Goal: Information Seeking & Learning: Check status

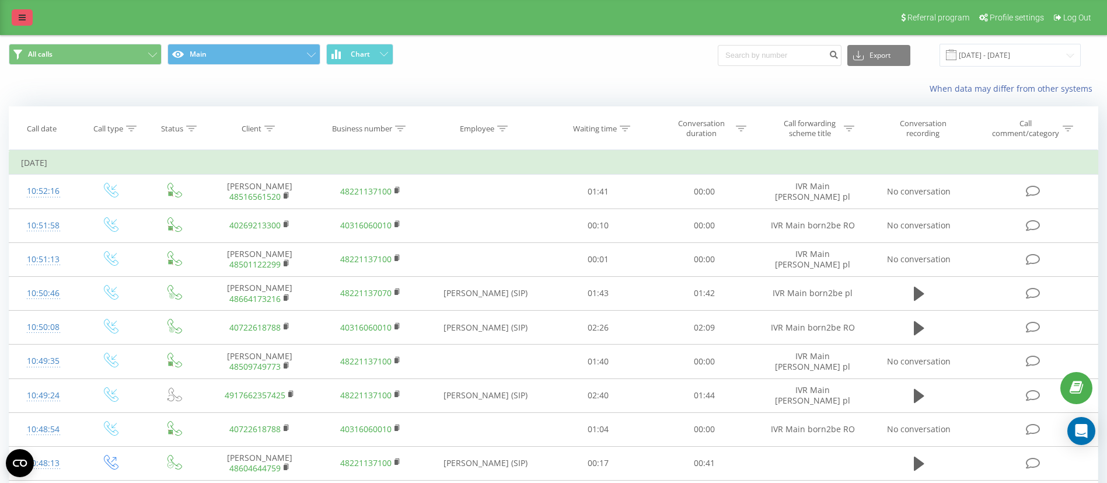
click at [24, 16] on icon at bounding box center [22, 17] width 7 height 8
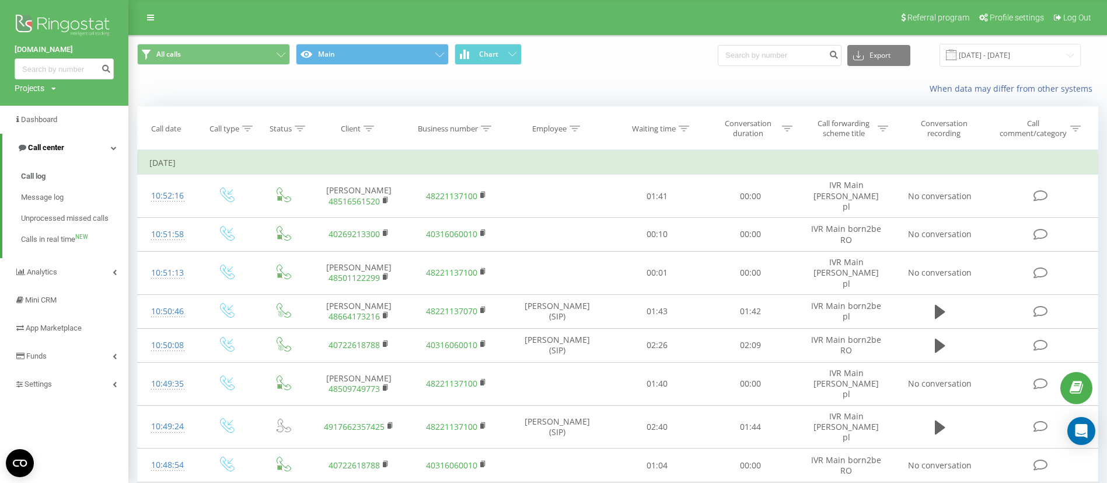
click at [67, 152] on link "Call center" at bounding box center [65, 148] width 126 height 28
click at [68, 151] on link "Call center" at bounding box center [64, 148] width 128 height 28
click at [51, 170] on link "Call log" at bounding box center [74, 176] width 107 height 21
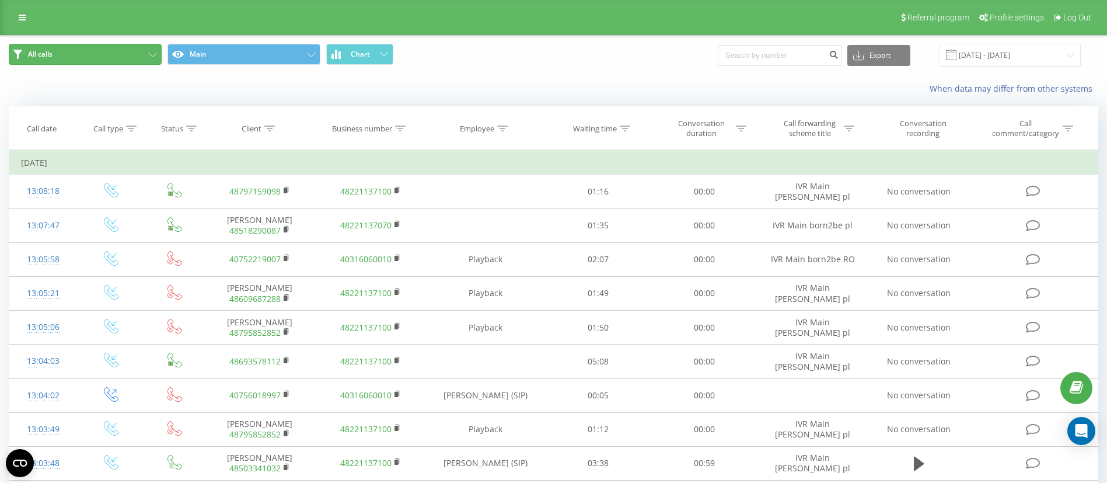
click at [138, 54] on button "All calls" at bounding box center [85, 54] width 153 height 21
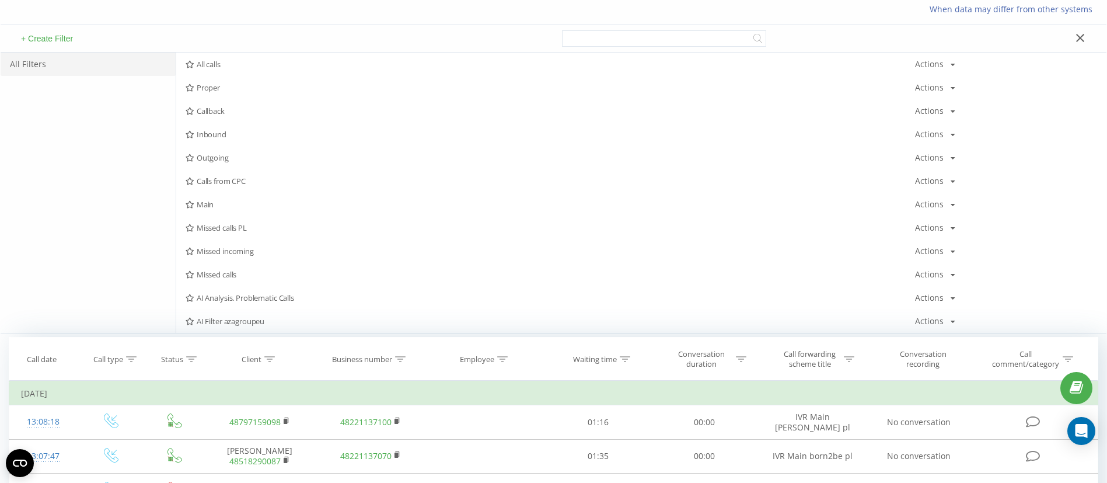
scroll to position [88, 0]
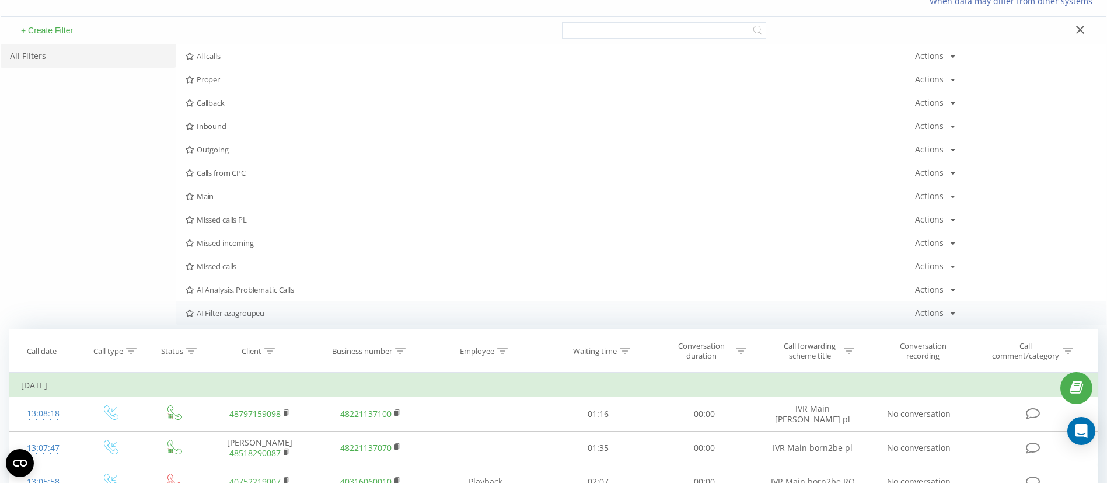
click at [231, 313] on span "AI Filter azagroupeu" at bounding box center [551, 313] width 730 height 8
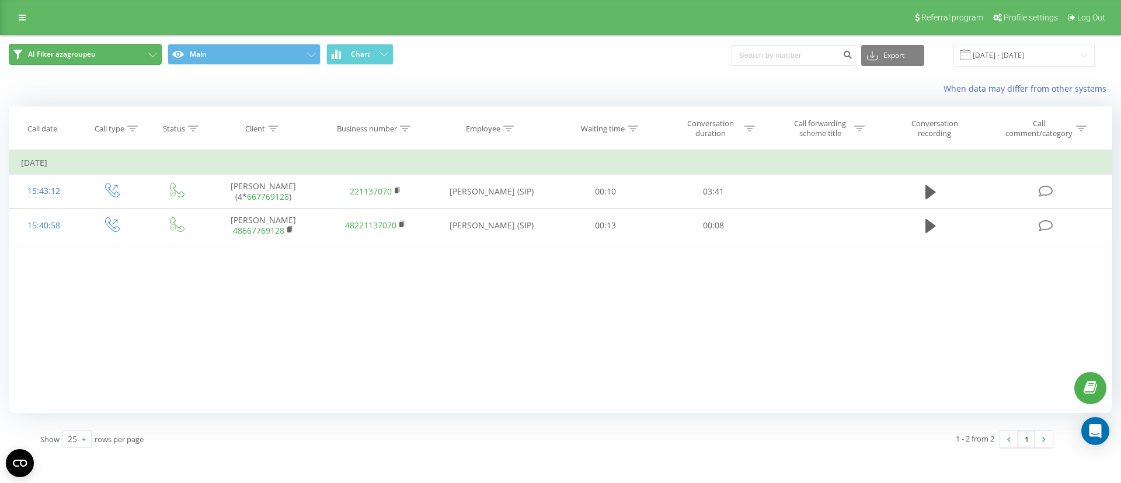
click at [144, 50] on button "AI Filter azagroupeu" at bounding box center [85, 54] width 153 height 21
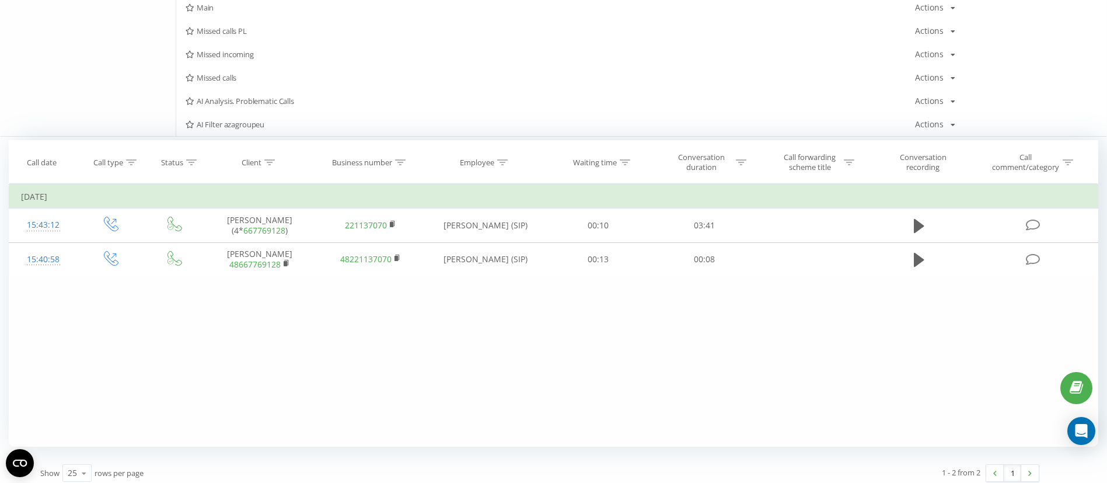
scroll to position [284, 0]
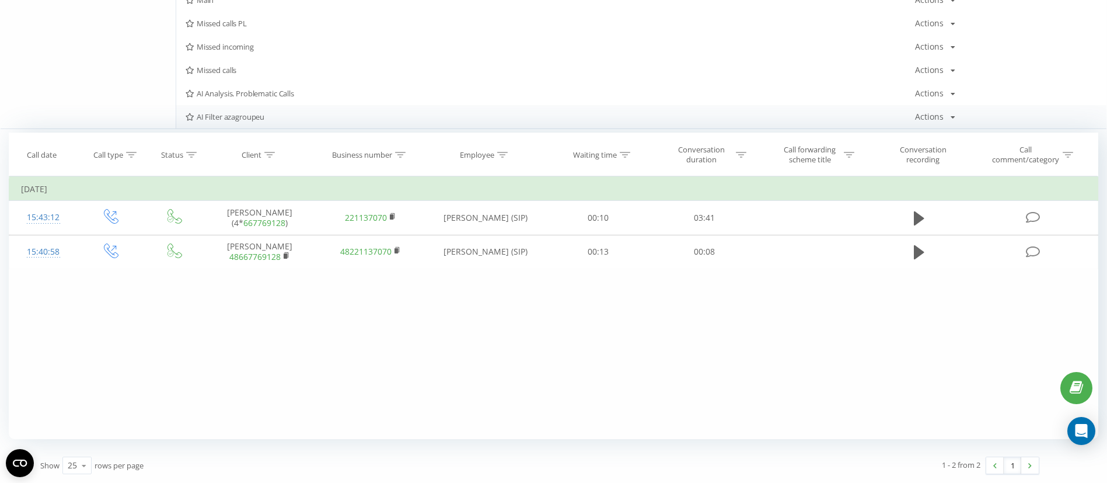
click at [951, 118] on icon at bounding box center [953, 117] width 5 height 7
click at [963, 131] on div "Edit" at bounding box center [951, 132] width 70 height 22
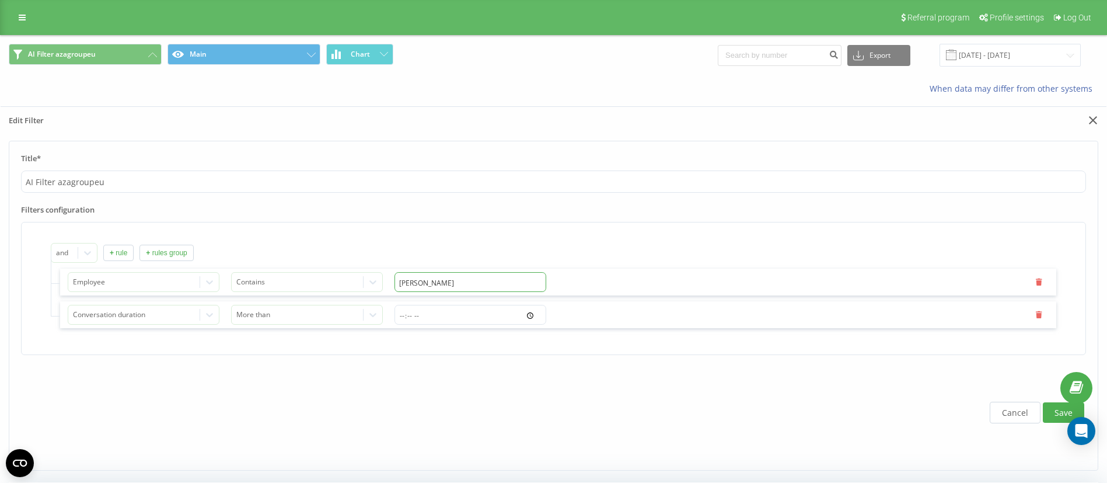
click at [473, 282] on input "[PERSON_NAME]" at bounding box center [471, 282] width 152 height 20
type input "N"
type input "No"
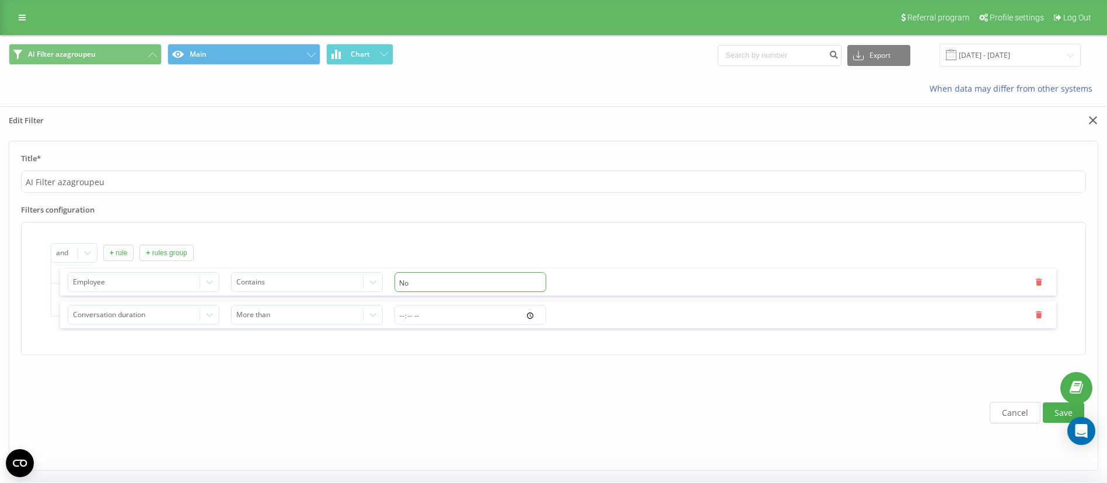
type input "Now"
type input "Nowa"
type input "Nowak"
type input "Nowako"
type input "Nowakow"
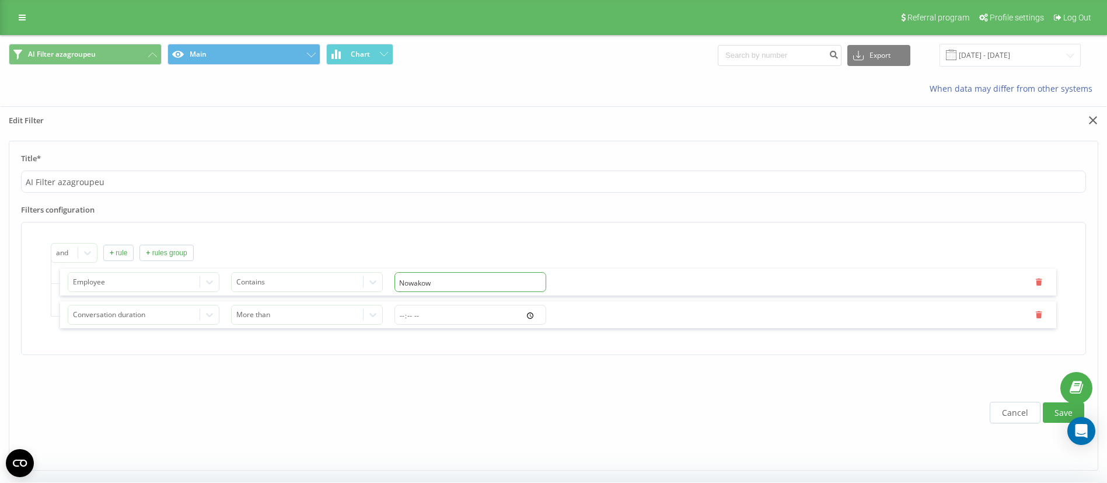
type input "Nowakows"
type input "Nowakowsk"
type input "Nowakowski"
type input "01:30"
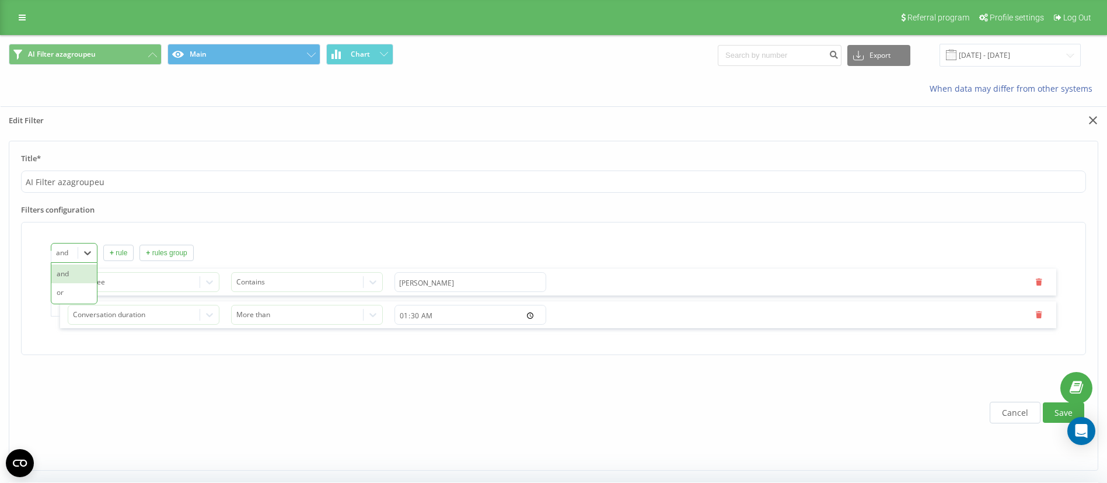
click at [64, 256] on div at bounding box center [65, 252] width 18 height 13
click at [62, 271] on div "and" at bounding box center [74, 273] width 46 height 19
click at [117, 257] on button "+ rule" at bounding box center [118, 253] width 30 height 16
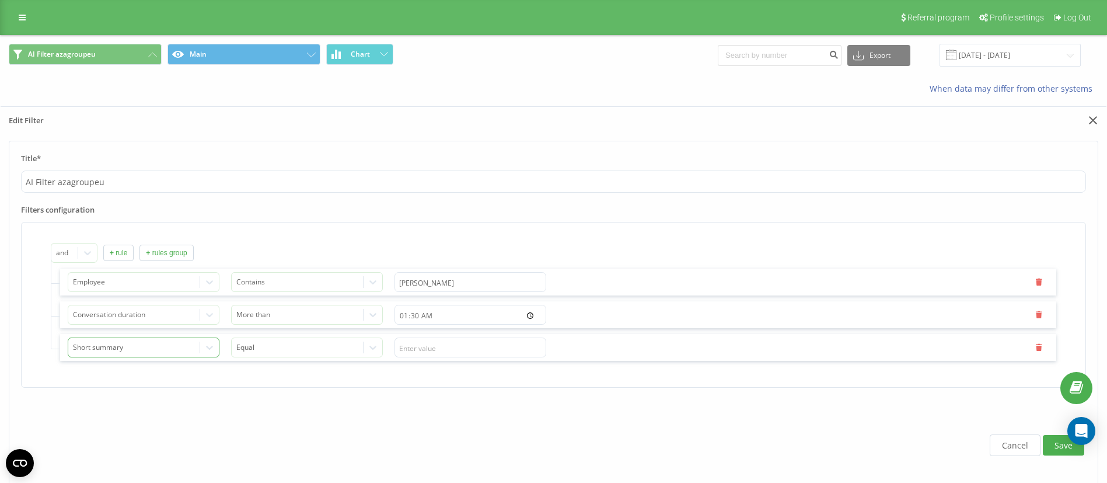
click at [189, 349] on div "Short summary" at bounding box center [144, 347] width 152 height 20
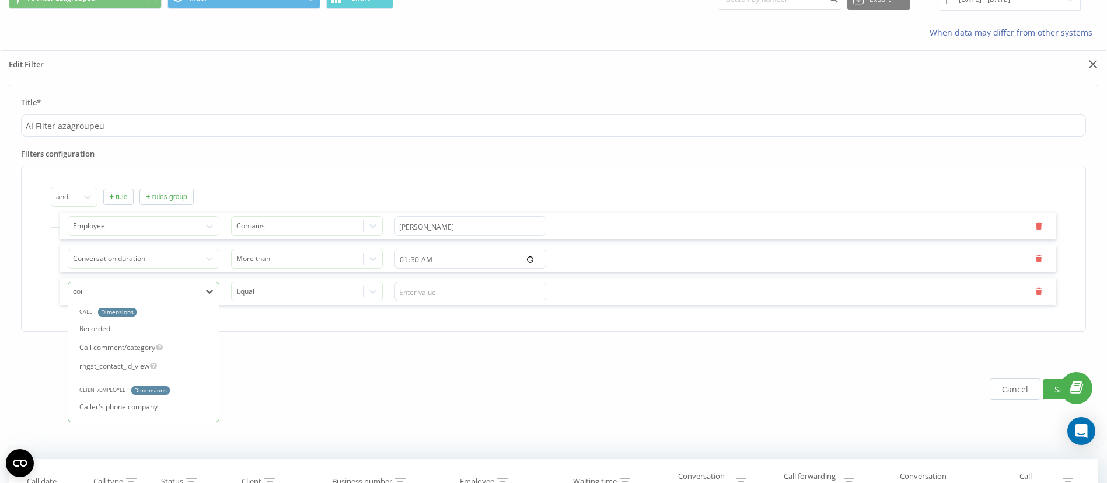
scroll to position [47, 0]
type input "conv"
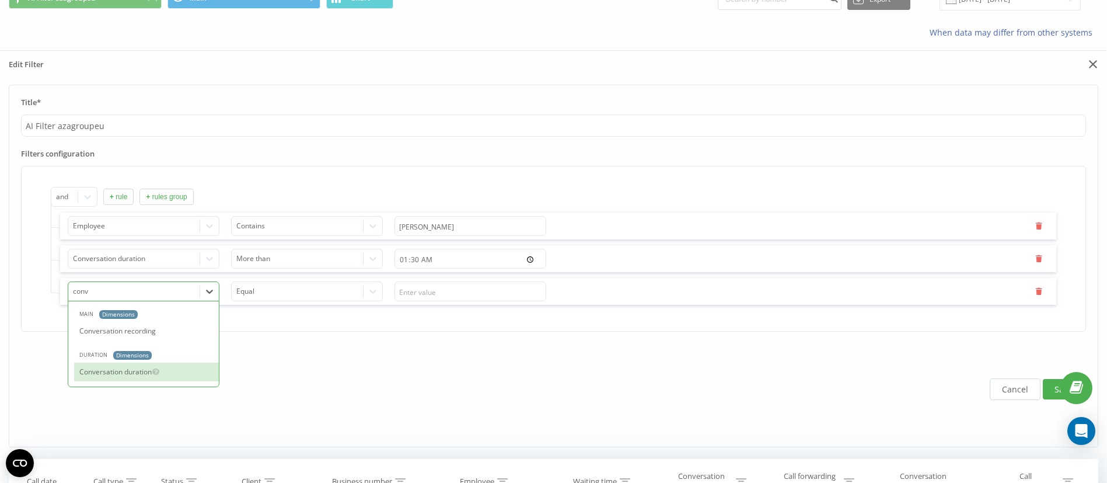
click at [145, 368] on div "Conversation duration" at bounding box center [146, 371] width 145 height 19
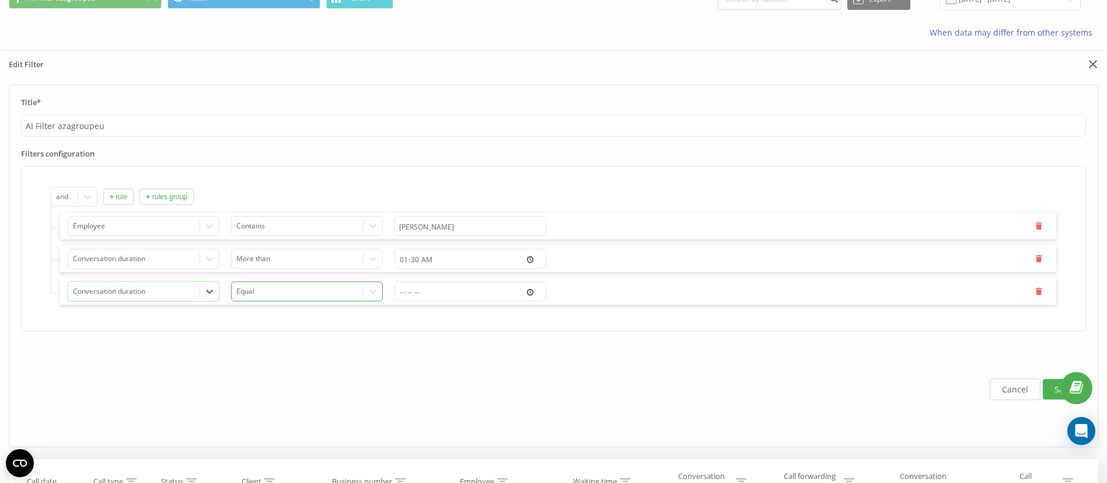
click at [323, 285] on div at bounding box center [297, 291] width 123 height 13
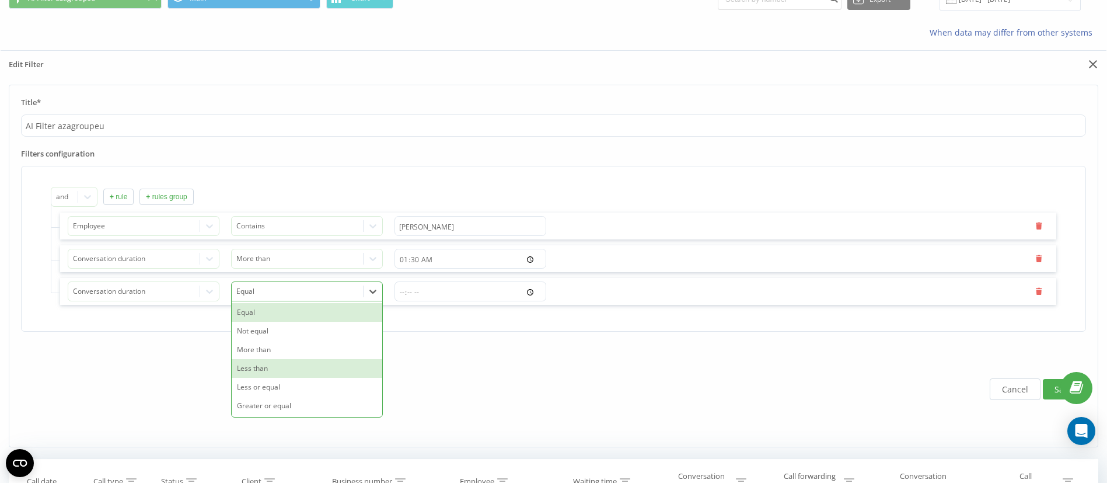
drag, startPoint x: 291, startPoint y: 369, endPoint x: 336, endPoint y: 345, distance: 51.2
click at [291, 371] on div "Less than" at bounding box center [307, 368] width 151 height 19
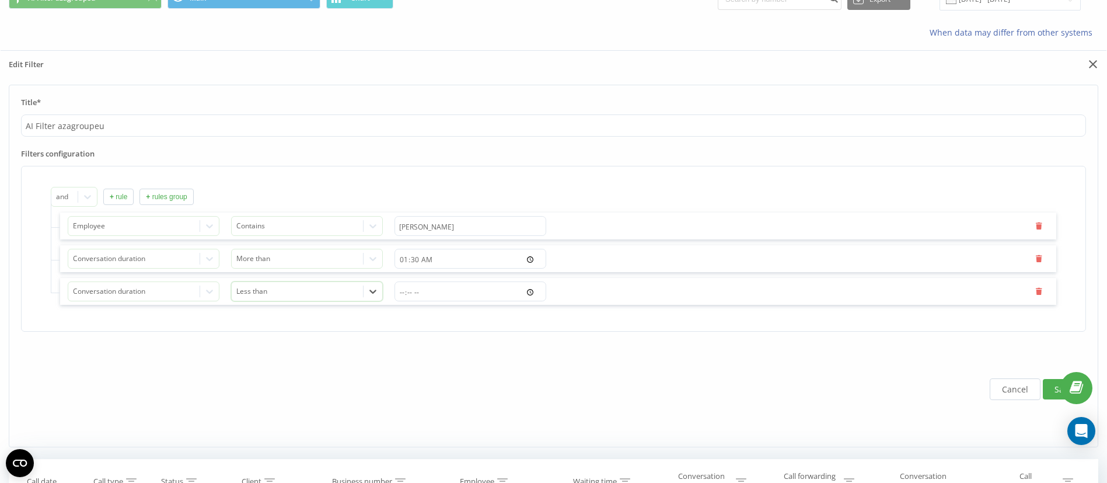
click at [402, 293] on input "time" at bounding box center [471, 291] width 152 height 20
type input "10:01"
click at [1052, 390] on button "Save" at bounding box center [1063, 389] width 41 height 20
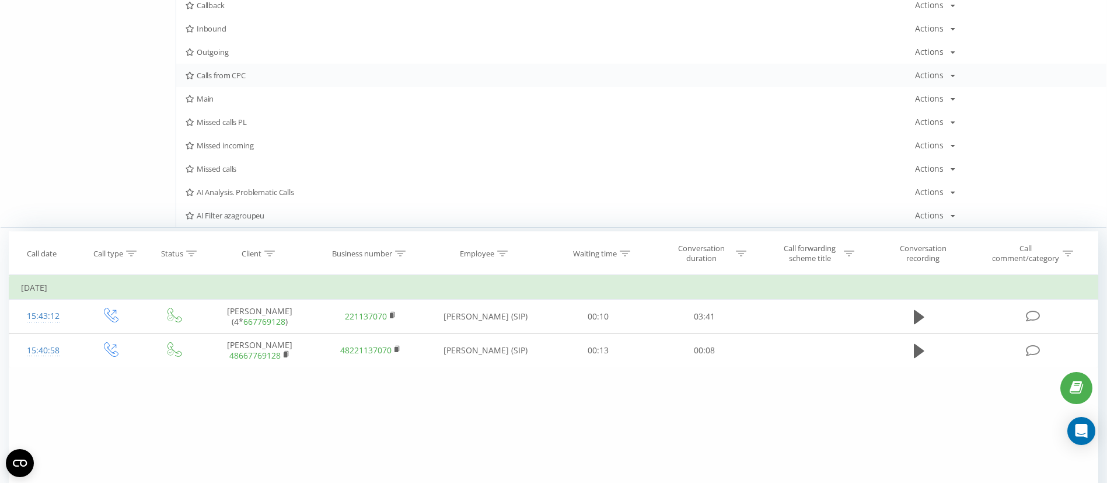
scroll to position [284, 0]
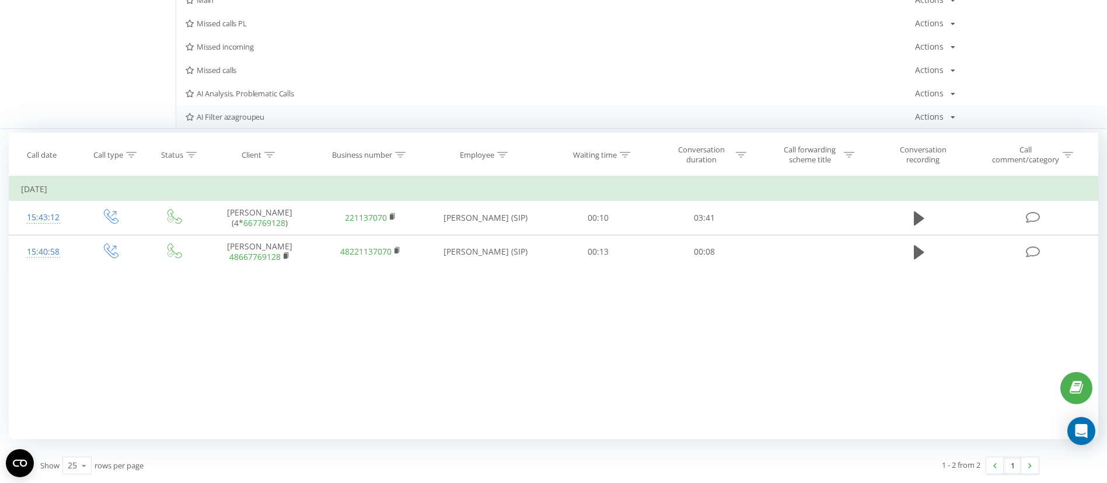
click at [226, 116] on span "AI Filter azagroupeu" at bounding box center [551, 117] width 730 height 8
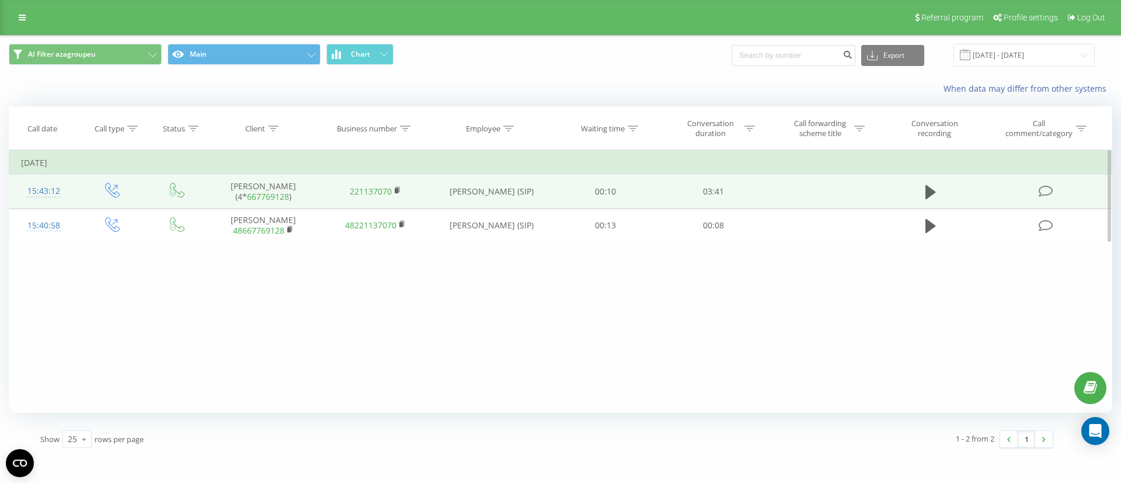
click at [51, 191] on div "15:43:12" at bounding box center [44, 191] width 46 height 23
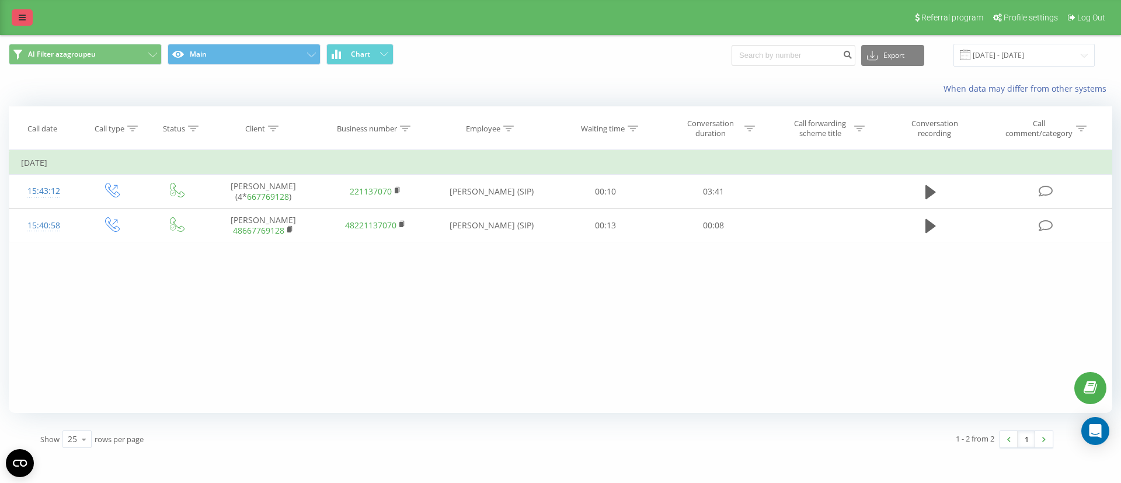
click at [27, 23] on link at bounding box center [22, 17] width 21 height 16
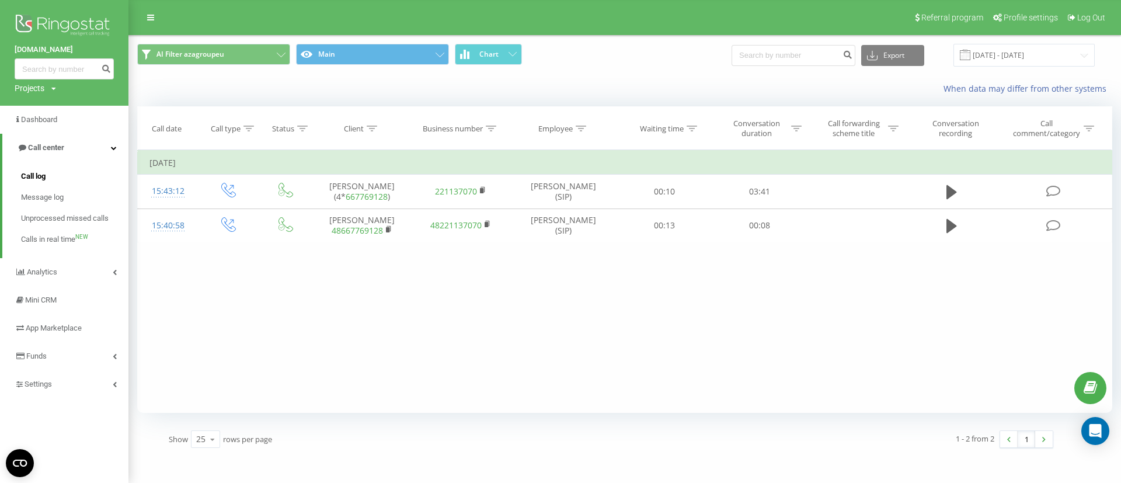
click at [34, 175] on span "Call log" at bounding box center [33, 176] width 25 height 12
click at [1041, 59] on input "22.08.2025 - 22.09.2025" at bounding box center [1023, 55] width 141 height 23
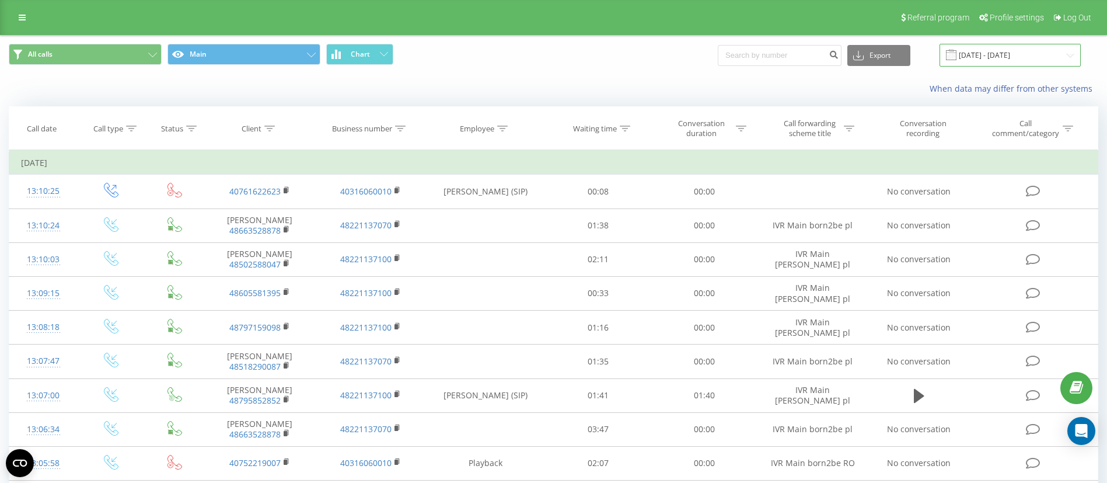
click at [1002, 58] on input "22.08.2025 - 22.09.2025" at bounding box center [1010, 55] width 141 height 23
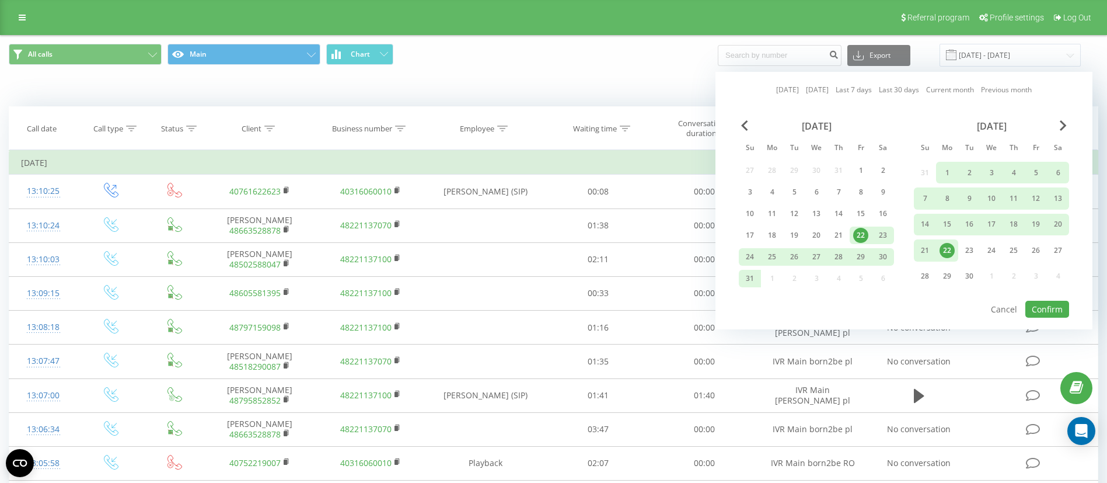
click at [944, 247] on div "22" at bounding box center [947, 250] width 15 height 15
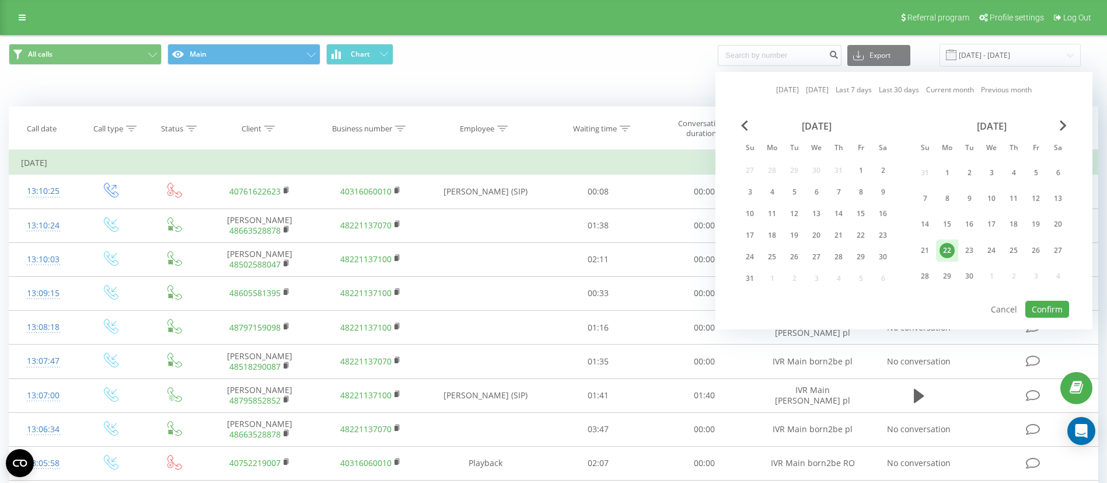
click at [944, 247] on div "22" at bounding box center [947, 250] width 15 height 15
click at [1041, 301] on button "Confirm" at bounding box center [1047, 309] width 44 height 17
type input "22.09.2025 - 22.09.2025"
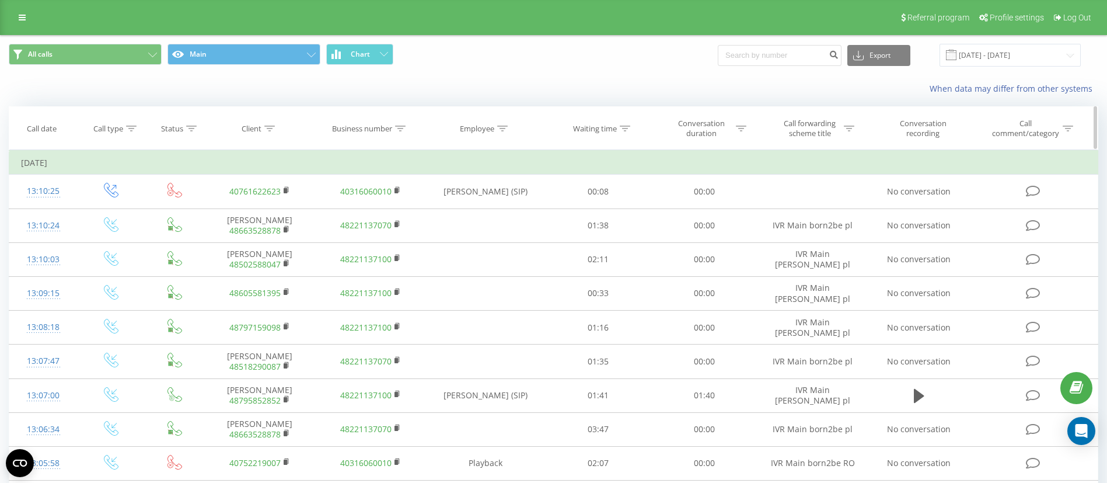
click at [500, 131] on div at bounding box center [502, 129] width 11 height 10
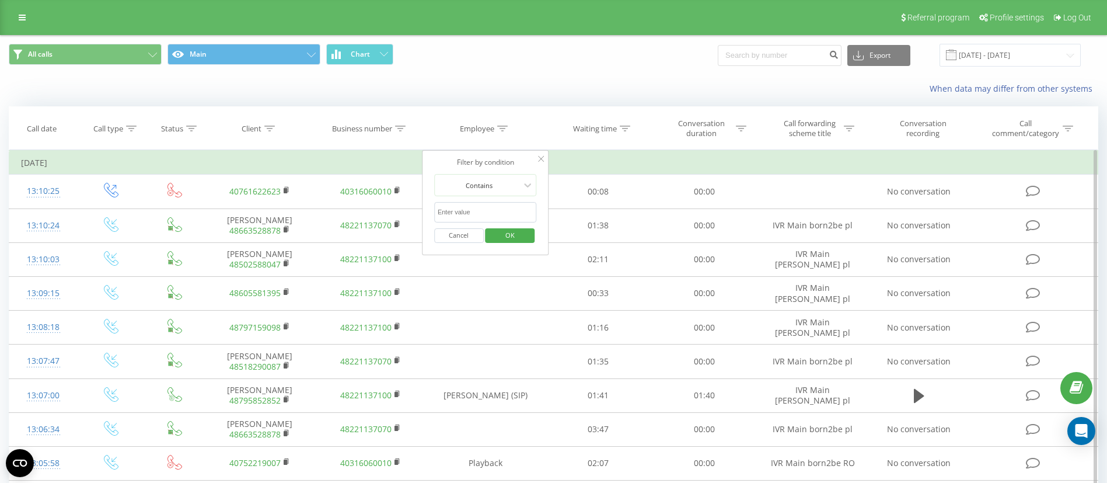
click at [491, 209] on input "text" at bounding box center [485, 212] width 103 height 20
type input "[PERSON_NAME]"
click at [521, 236] on span "OK" at bounding box center [510, 235] width 33 height 18
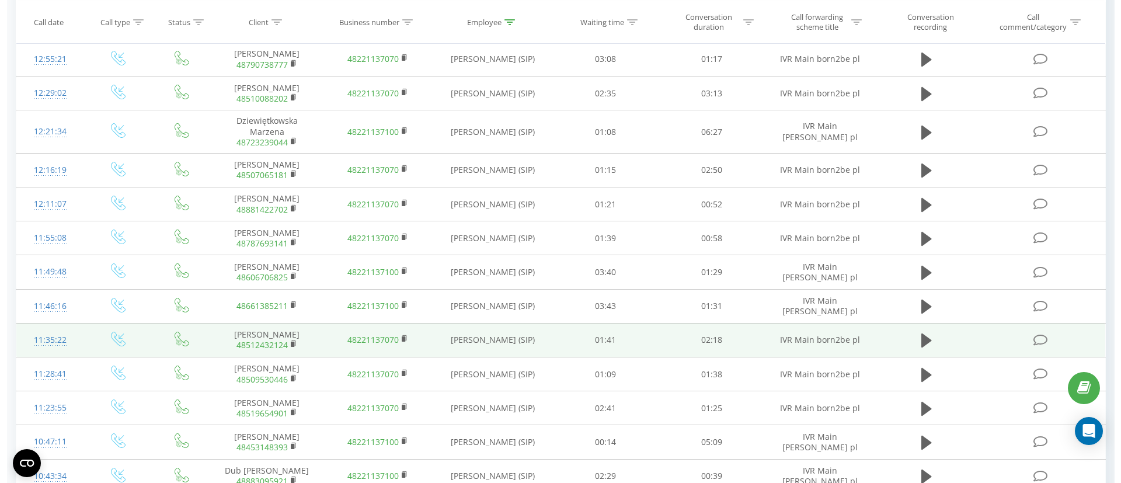
scroll to position [525, 0]
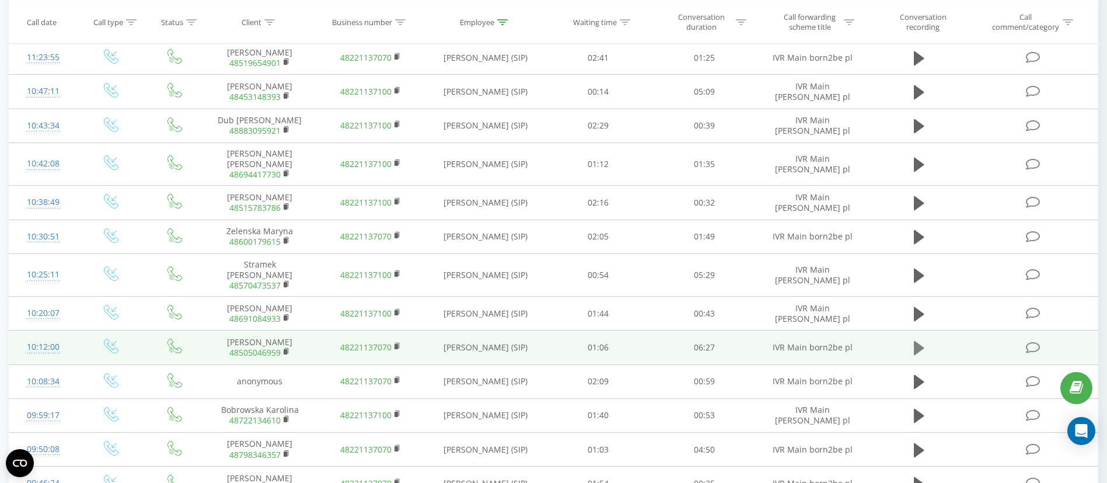
click at [919, 341] on icon at bounding box center [919, 348] width 11 height 14
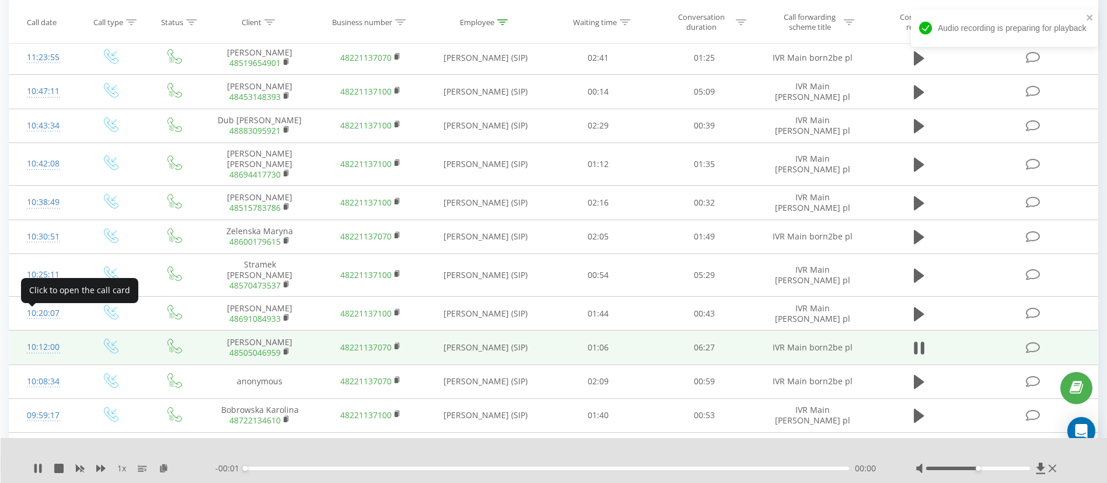
click at [51, 336] on div "10:12:00" at bounding box center [43, 347] width 44 height 23
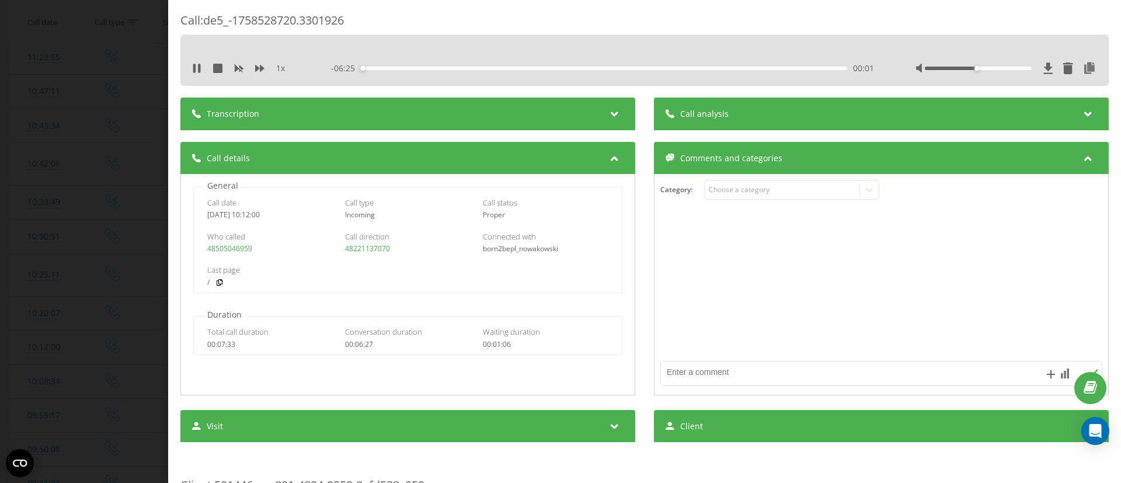
click at [736, 114] on div "Call analysis" at bounding box center [881, 113] width 455 height 33
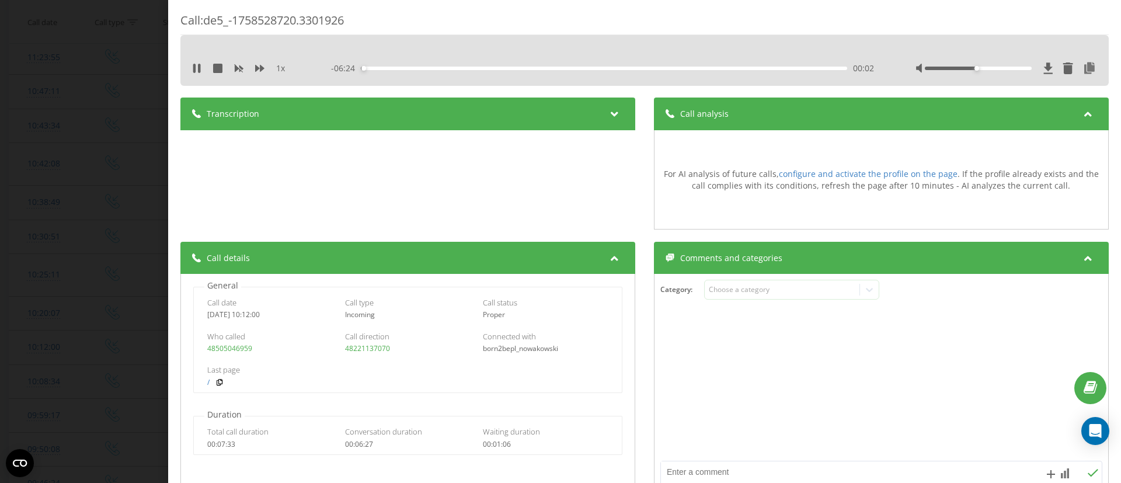
click at [905, 116] on div "Call analysis" at bounding box center [881, 113] width 455 height 33
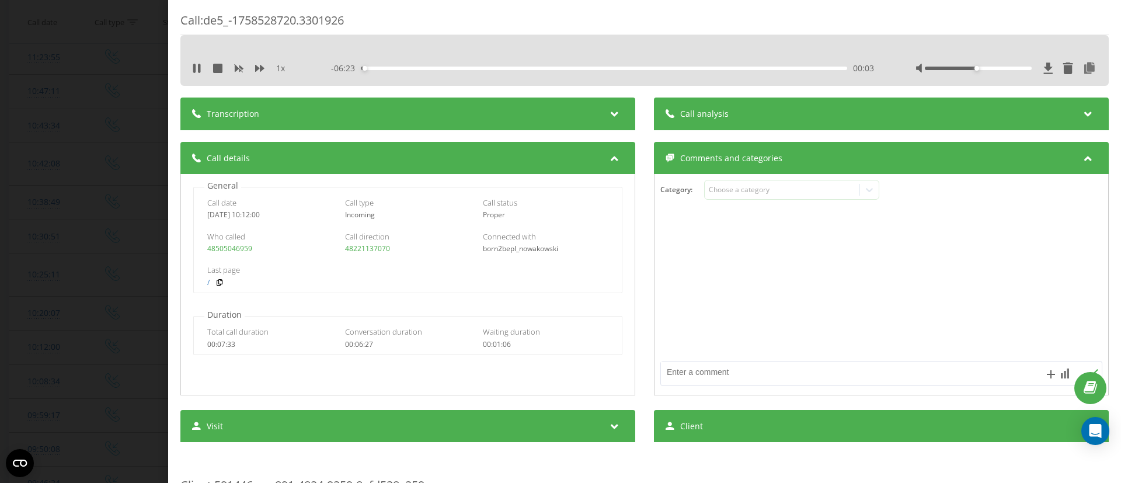
click at [904, 116] on div "Call analysis" at bounding box center [881, 113] width 455 height 33
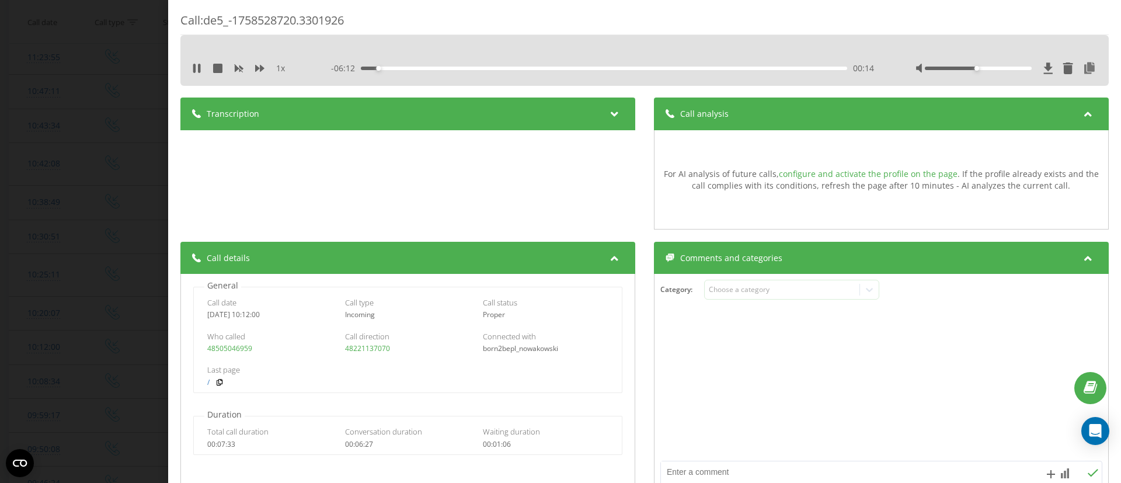
click at [889, 171] on link "configure and activate the profile on the page" at bounding box center [868, 173] width 179 height 11
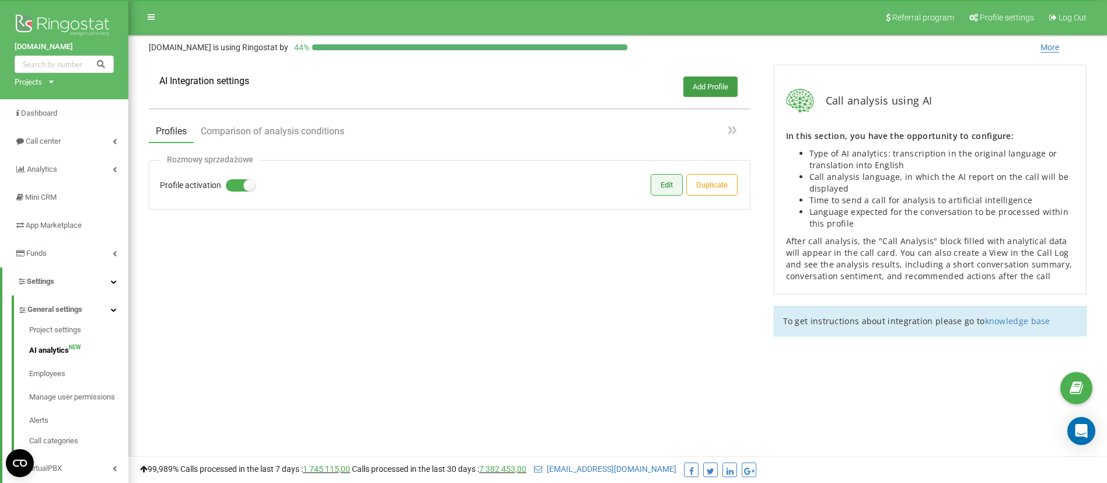
click at [653, 190] on button "Edit" at bounding box center [666, 185] width 31 height 20
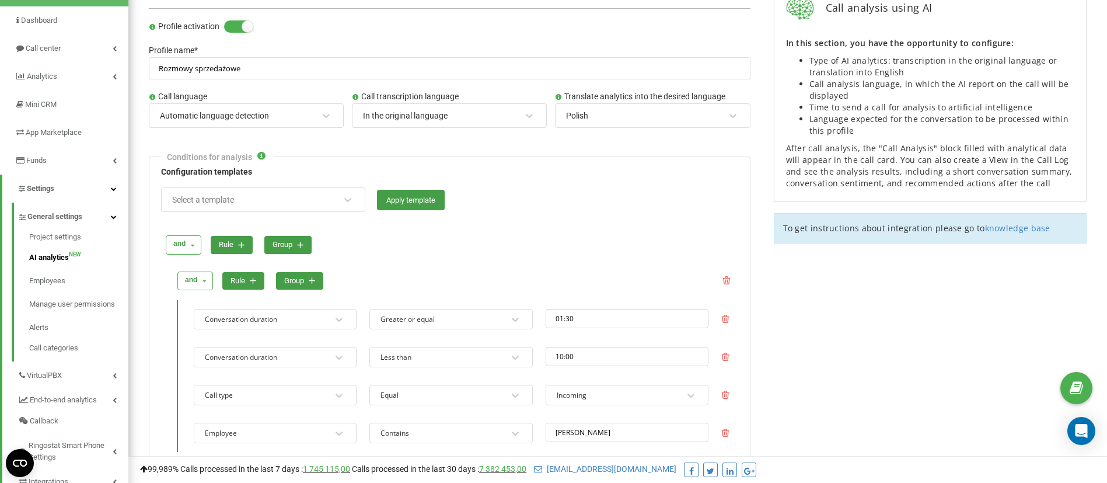
scroll to position [34, 0]
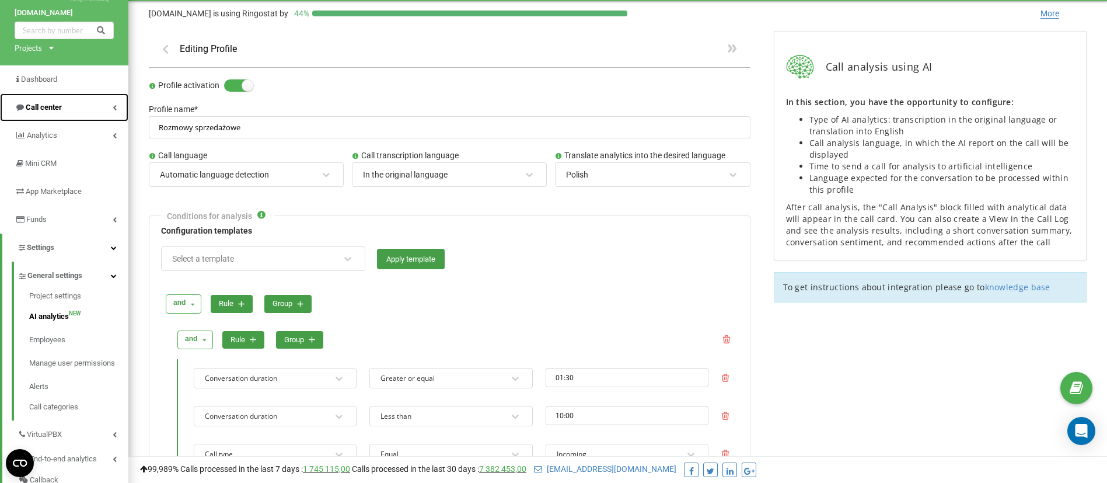
click at [58, 106] on span "Call center" at bounding box center [44, 107] width 36 height 9
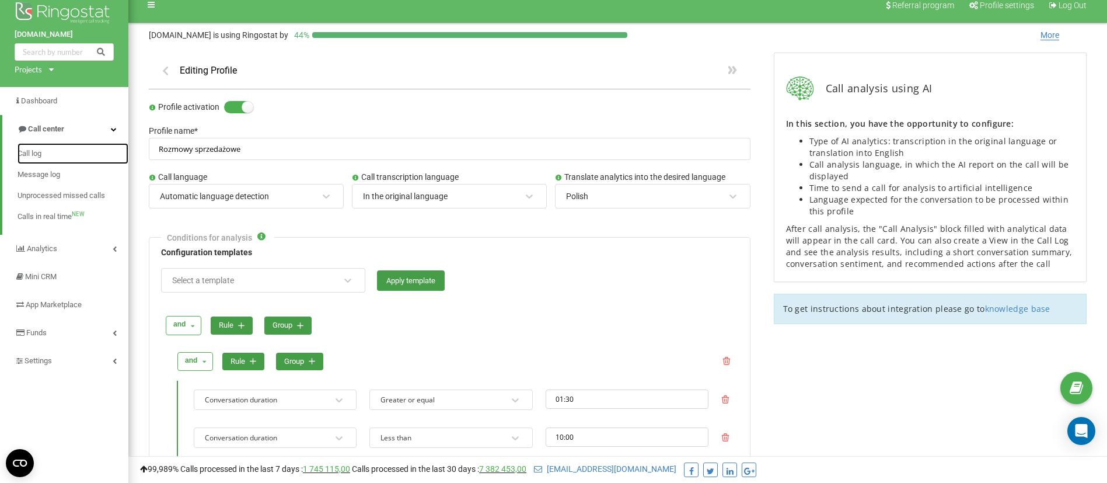
scroll to position [0, 0]
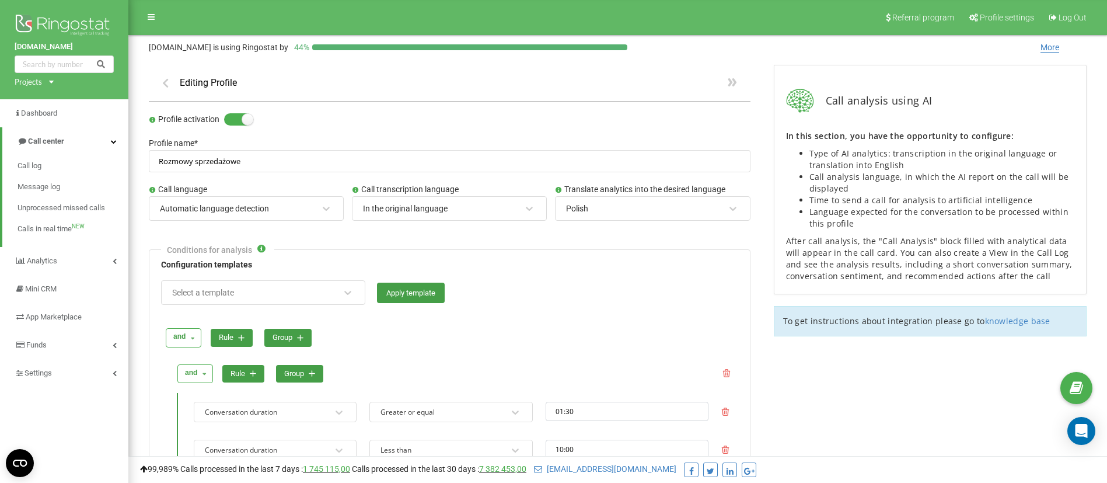
click at [177, 78] on div "Editing Profile" at bounding box center [450, 83] width 602 height 37
click at [175, 85] on div "Editing Profile" at bounding box center [450, 83] width 602 height 37
click at [165, 85] on icon "button" at bounding box center [165, 82] width 12 height 11
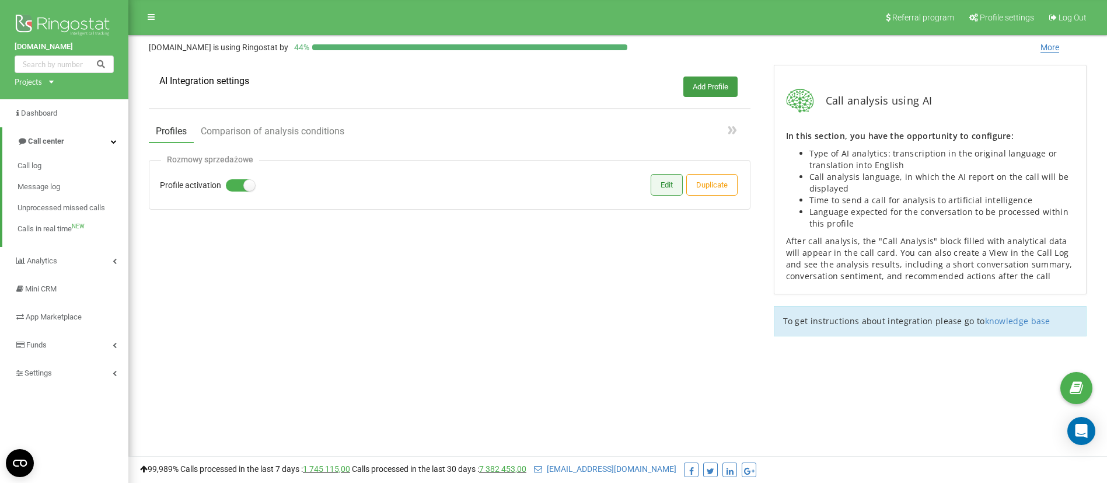
click at [672, 188] on button "Edit" at bounding box center [666, 185] width 31 height 20
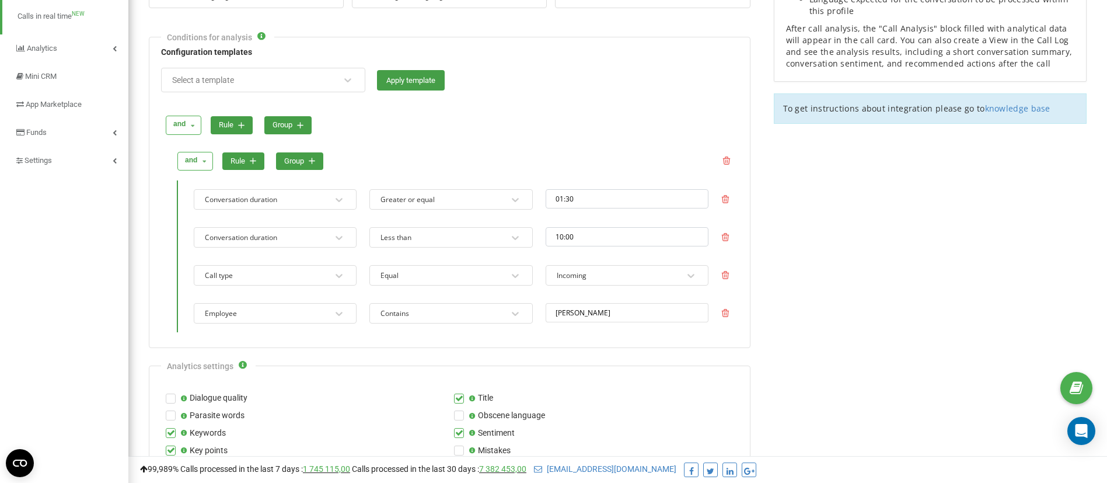
scroll to position [175, 0]
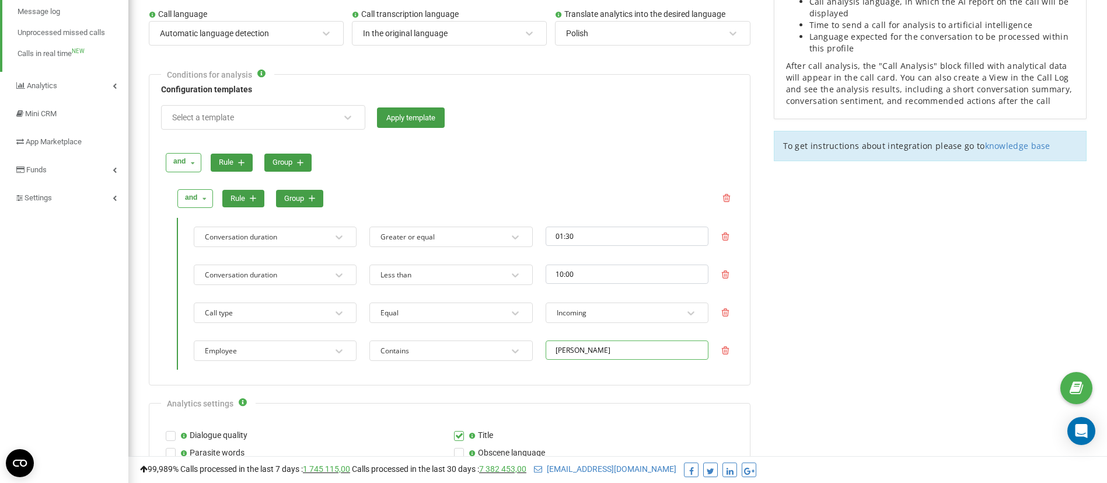
click at [611, 350] on input "[PERSON_NAME]" at bounding box center [627, 349] width 163 height 19
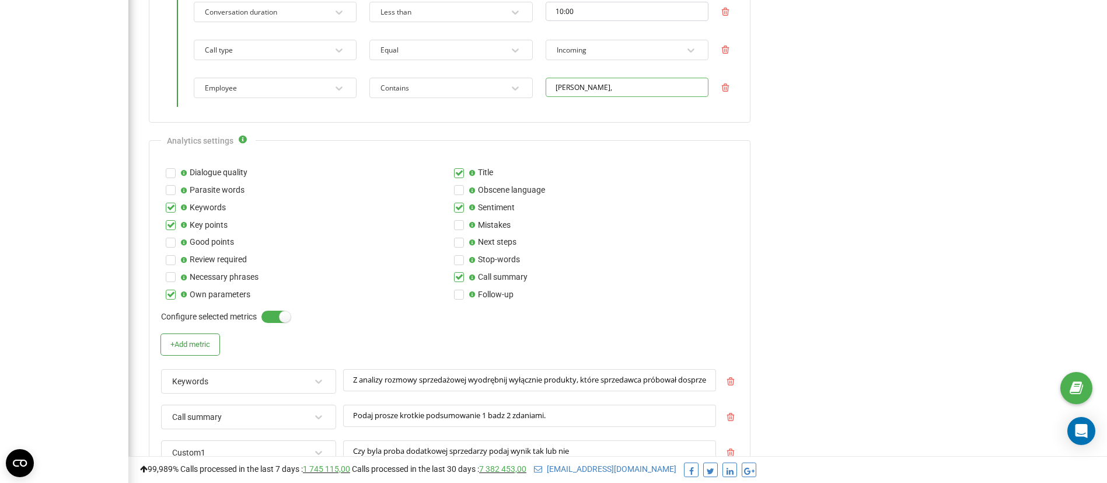
type input "[PERSON_NAME]"
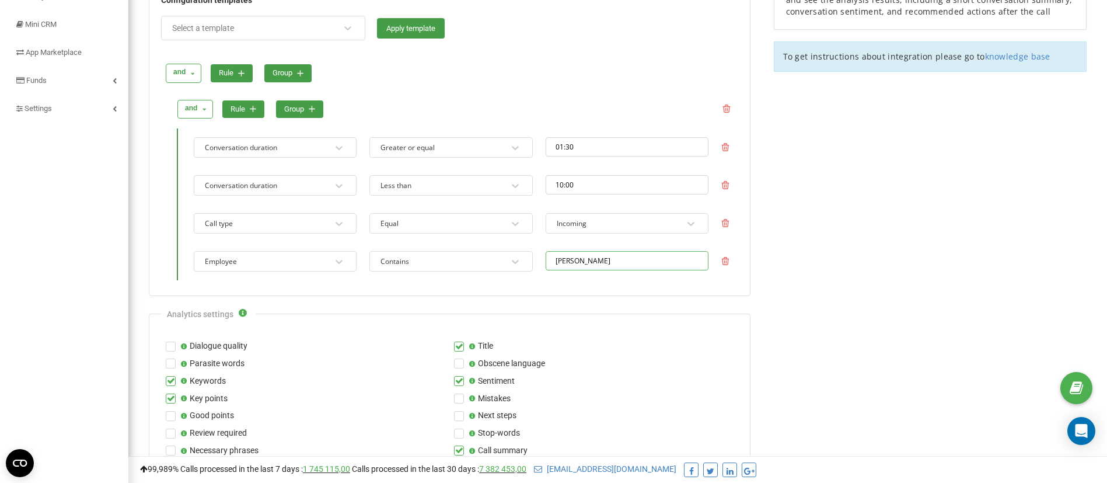
scroll to position [263, 0]
click at [562, 145] on input "01:30" at bounding box center [627, 148] width 163 height 19
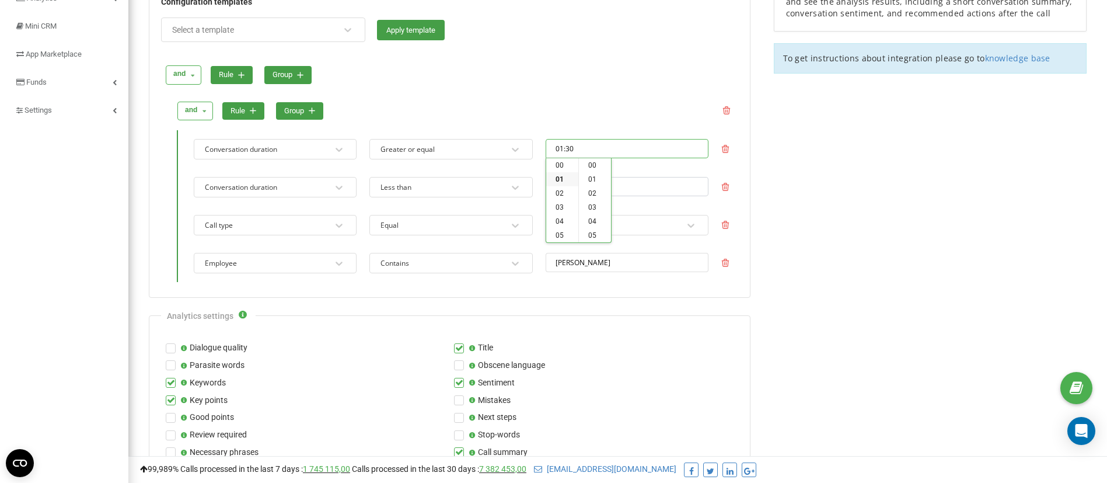
scroll to position [420, 0]
click at [562, 179] on li "02" at bounding box center [562, 179] width 32 height 14
click at [595, 167] on li "00" at bounding box center [595, 165] width 32 height 14
type input "02:00"
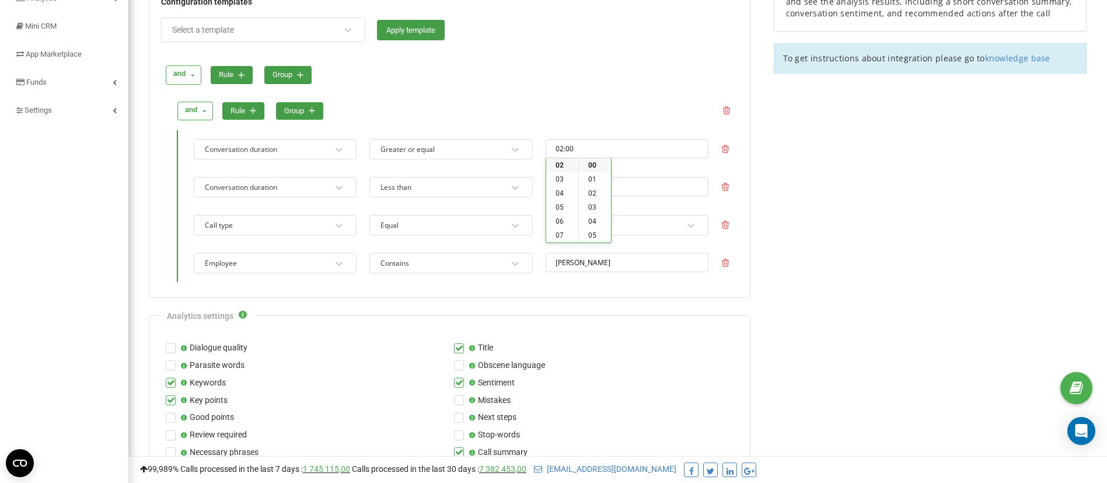
click at [621, 261] on input "Jakub" at bounding box center [627, 262] width 163 height 19
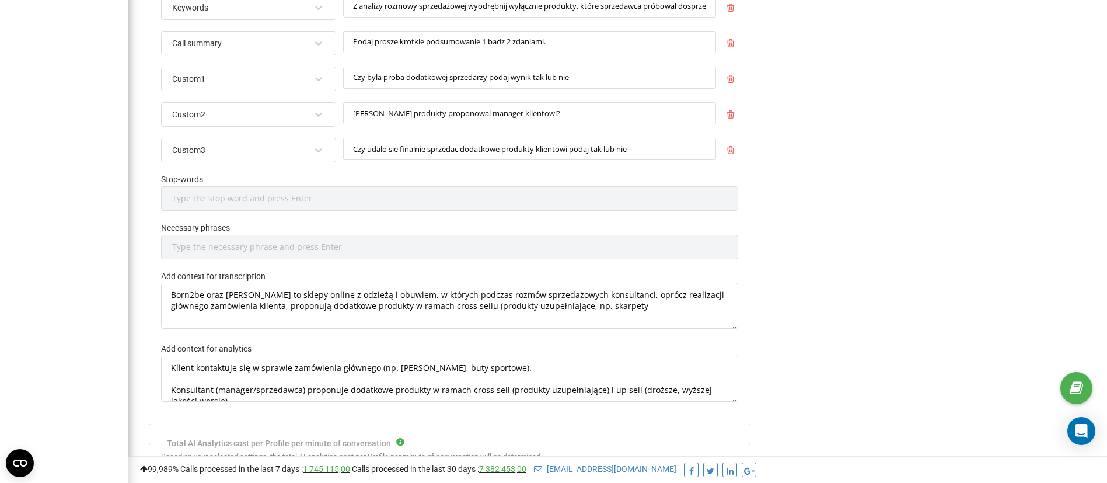
scroll to position [963, 0]
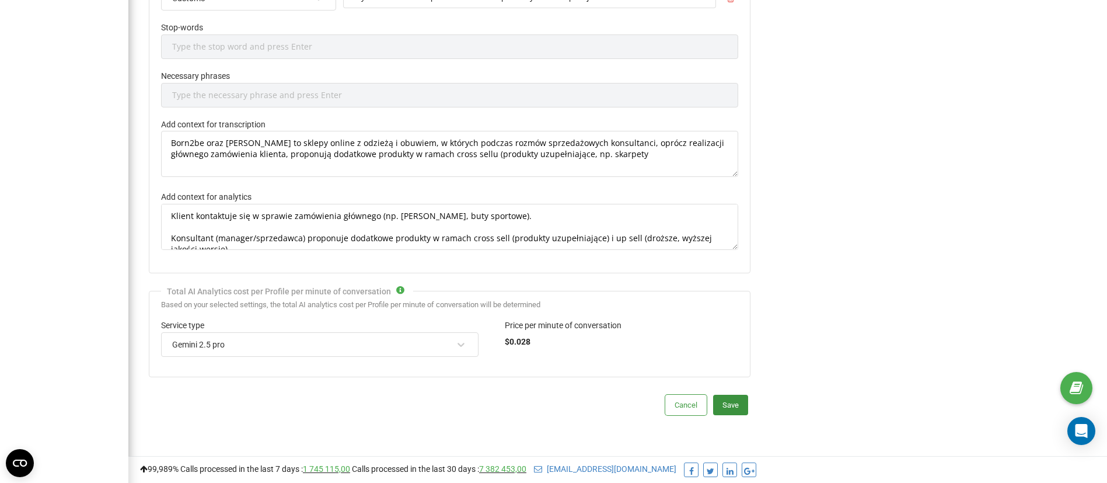
type input "Jakub, Mateusz"
click at [735, 406] on button "Save" at bounding box center [730, 405] width 35 height 20
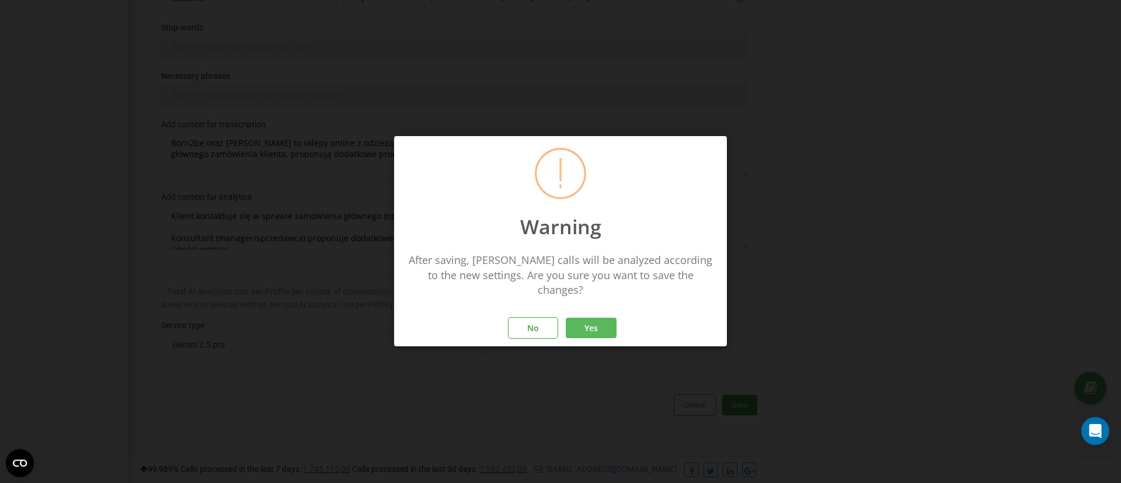
click at [596, 318] on button "Yes" at bounding box center [591, 328] width 51 height 20
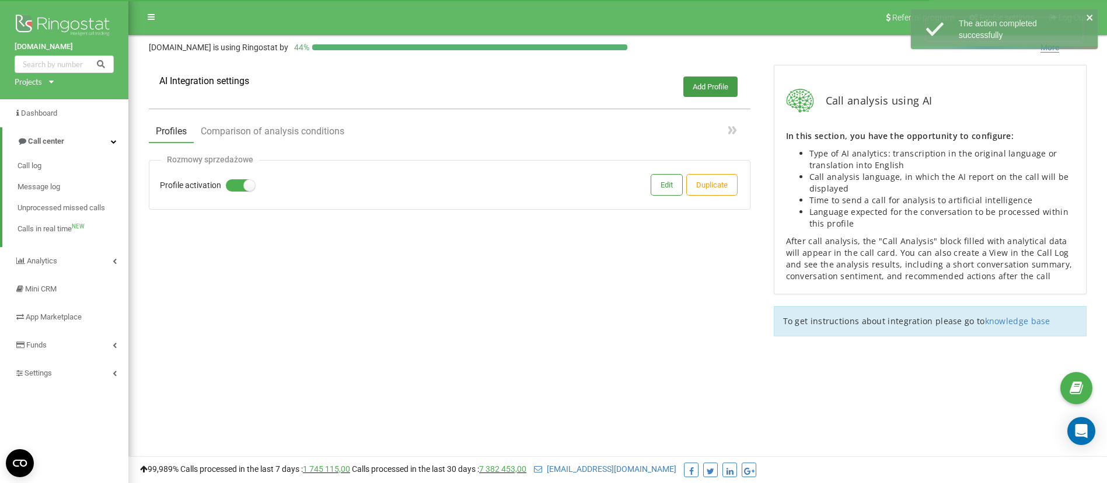
drag, startPoint x: 1087, startPoint y: 18, endPoint x: 1055, endPoint y: 29, distance: 33.4
click at [1087, 18] on icon "close" at bounding box center [1090, 17] width 8 height 9
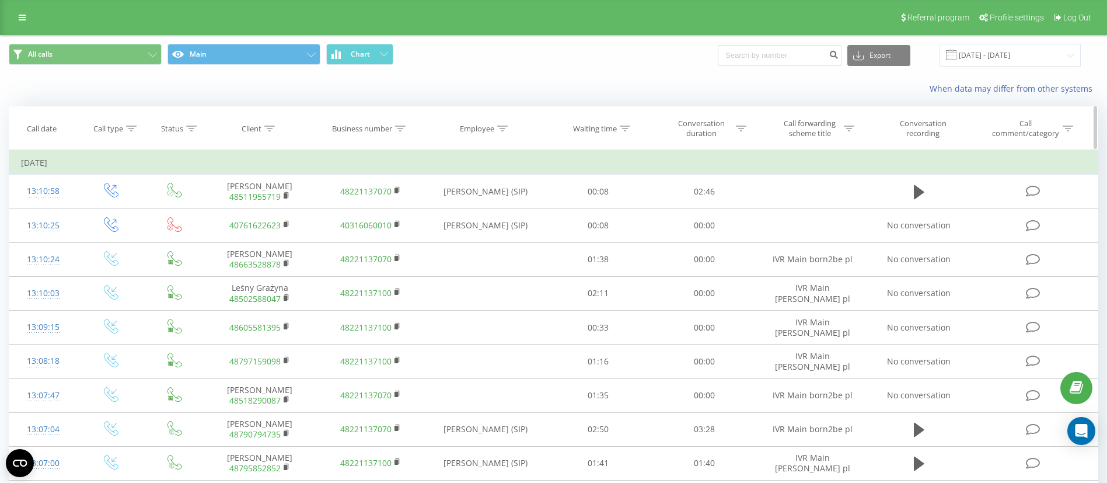
click at [502, 128] on icon at bounding box center [502, 128] width 11 height 6
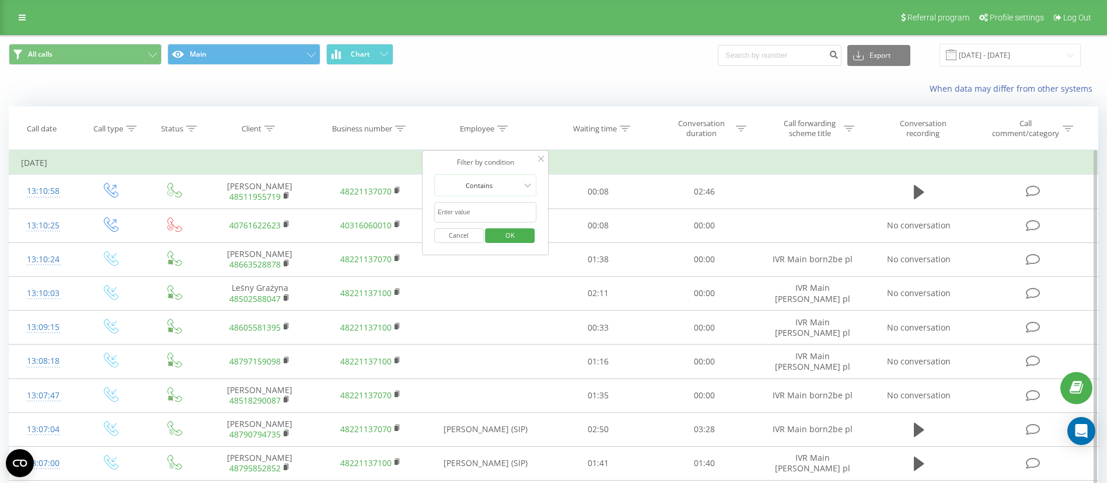
click at [479, 211] on input "text" at bounding box center [485, 212] width 103 height 20
type input "m"
type input "[PERSON_NAME]"
click at [517, 238] on span "OK" at bounding box center [510, 235] width 33 height 18
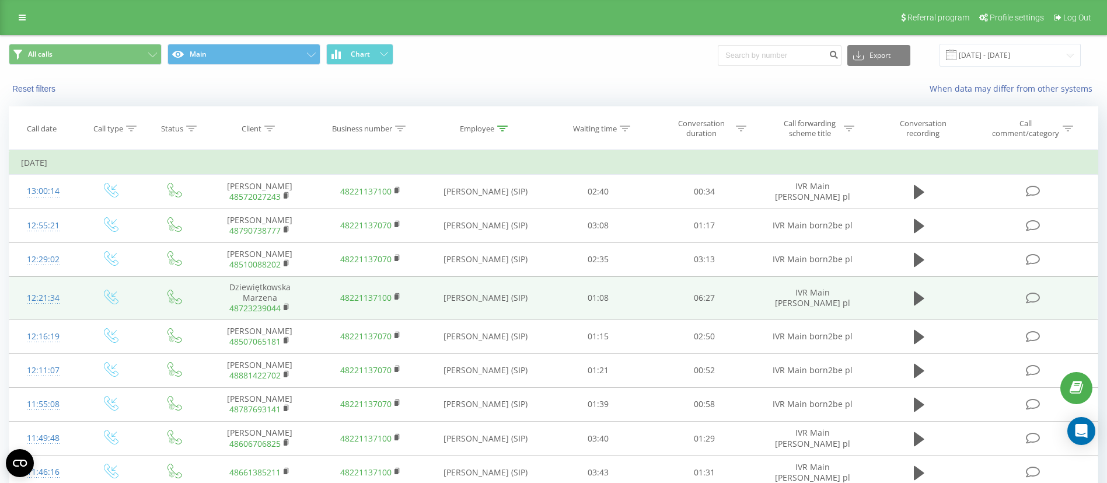
click at [42, 301] on div "12:21:34" at bounding box center [43, 298] width 44 height 23
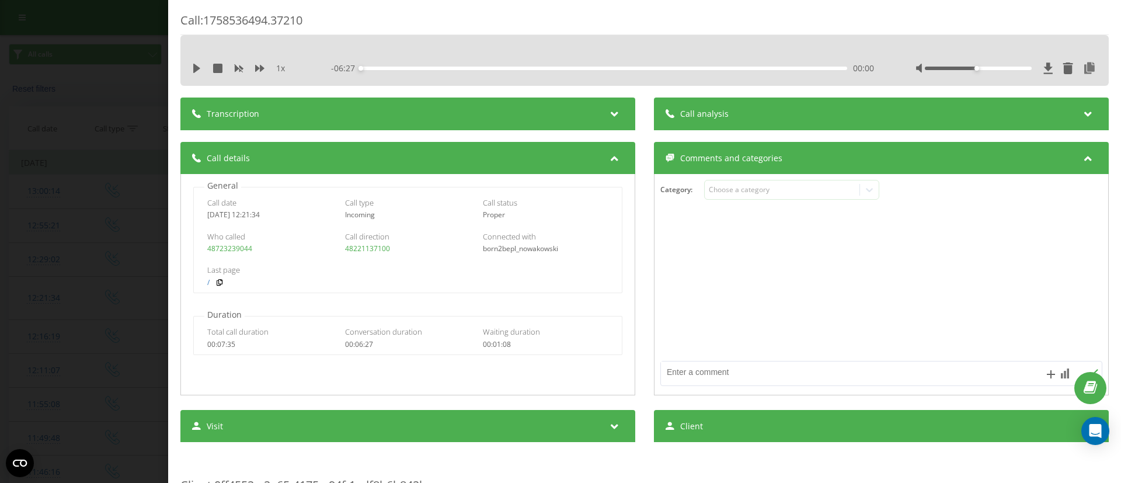
click at [1081, 109] on icon at bounding box center [1088, 112] width 14 height 12
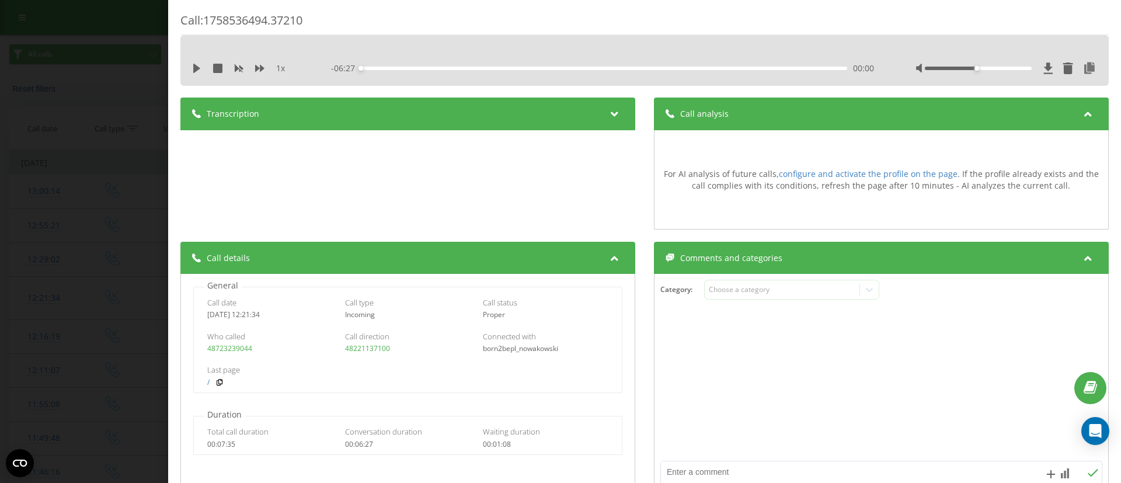
click at [0, 233] on div "Call : 1758536494.37210 1 x - 06:27 00:00 00:00 Transcription For AI analysis o…" at bounding box center [560, 241] width 1121 height 483
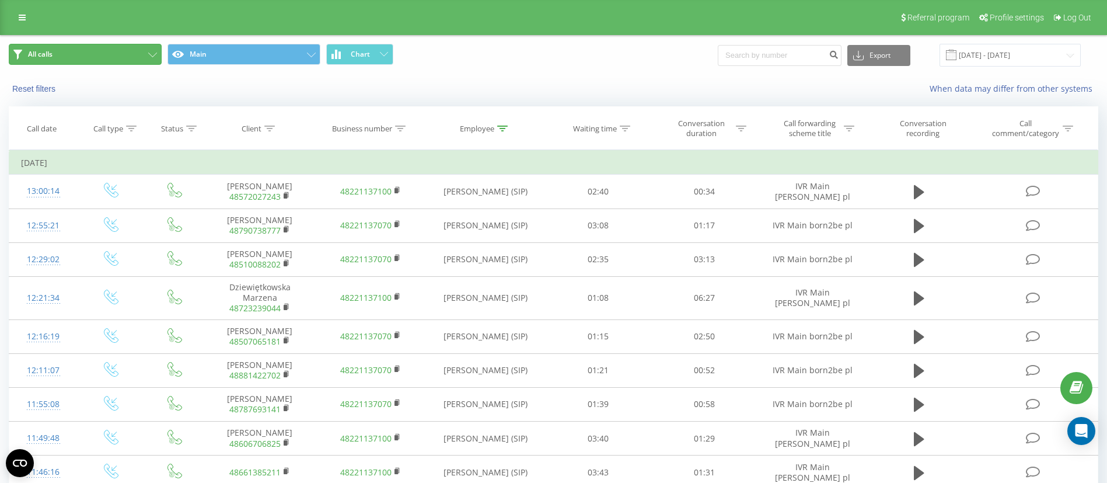
click at [97, 51] on button "All calls" at bounding box center [85, 54] width 153 height 21
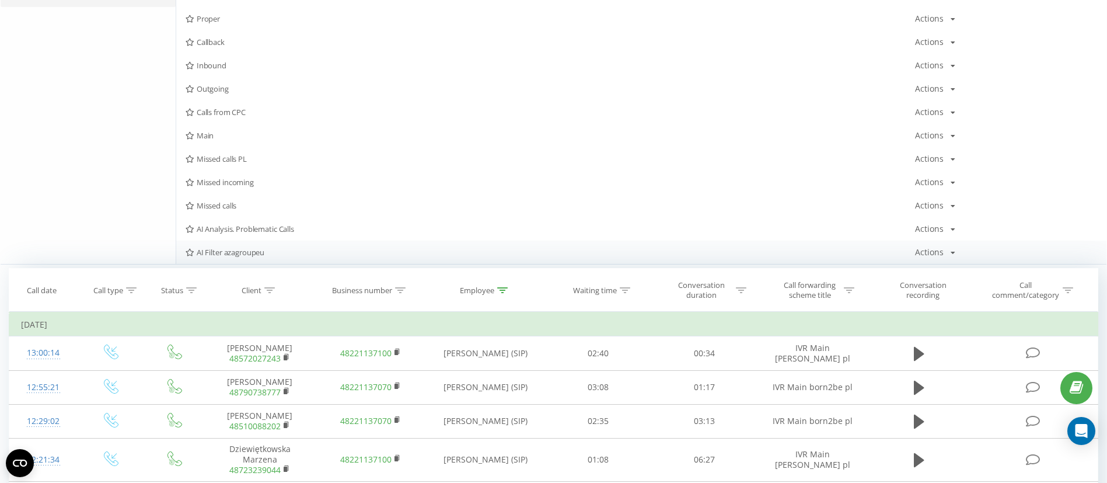
scroll to position [175, 0]
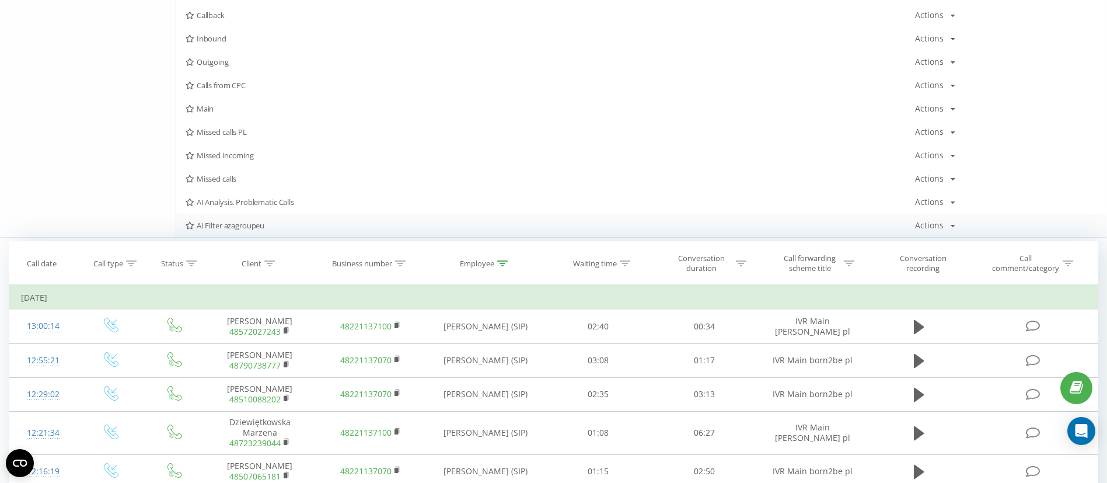
click at [222, 224] on span "AI Filter azagroupeu" at bounding box center [551, 225] width 730 height 8
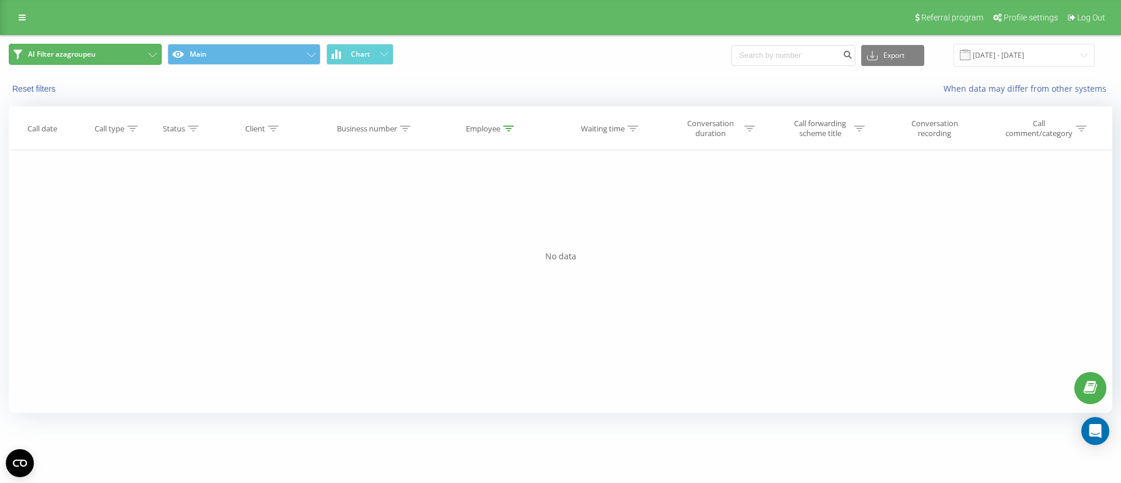
click at [151, 54] on icon at bounding box center [152, 55] width 9 height 5
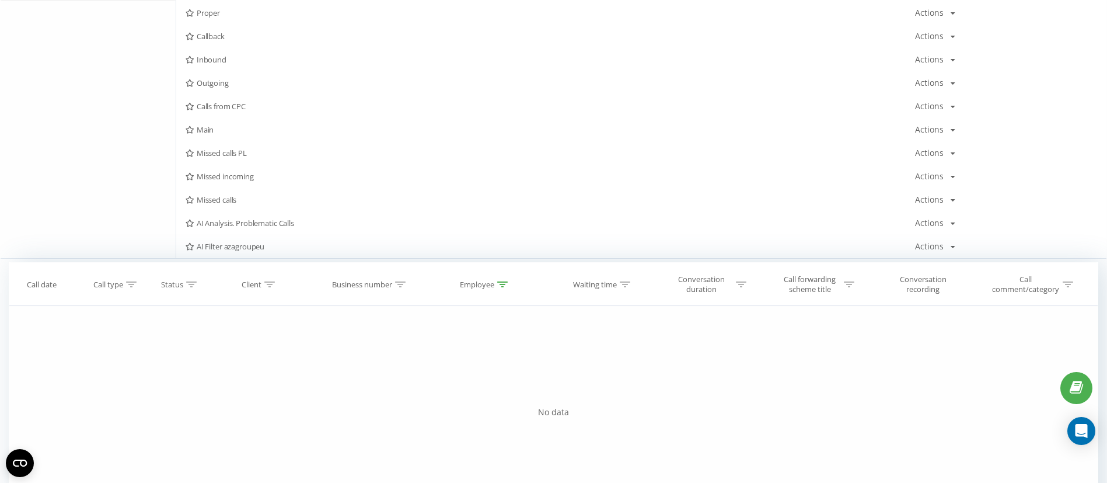
scroll to position [250, 0]
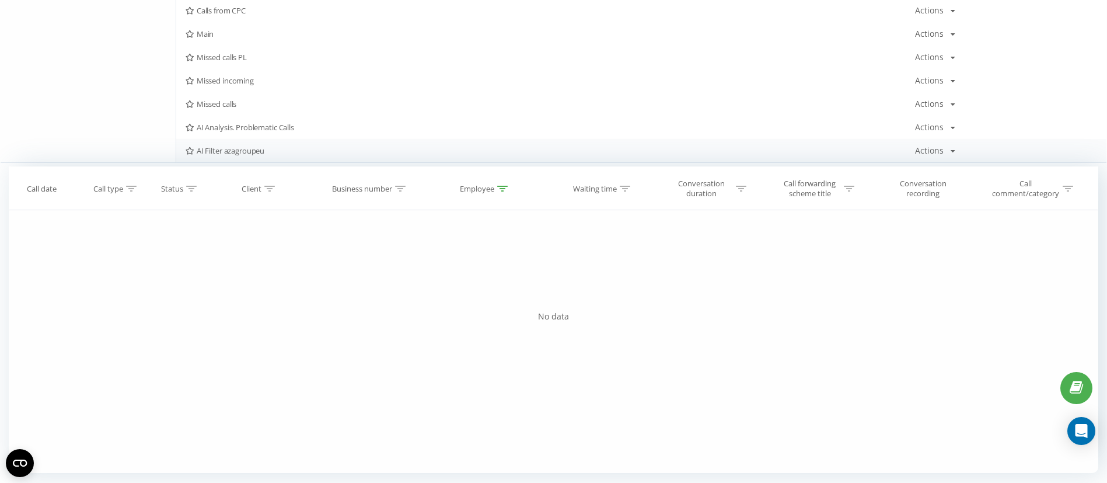
click at [945, 148] on div "Actions Edit Copy Delete Default Share" at bounding box center [935, 150] width 40 height 8
click at [958, 166] on span "Edit" at bounding box center [953, 166] width 12 height 10
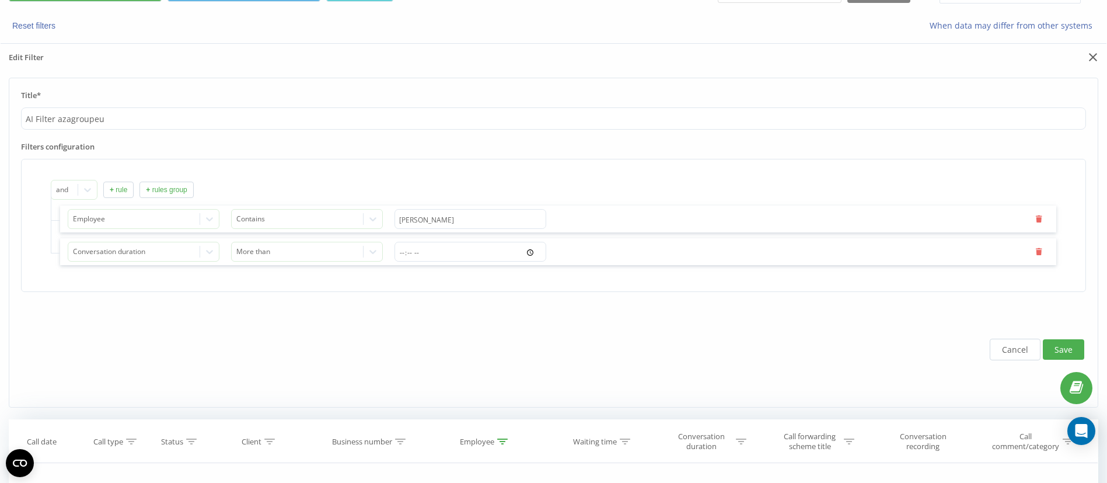
scroll to position [88, 0]
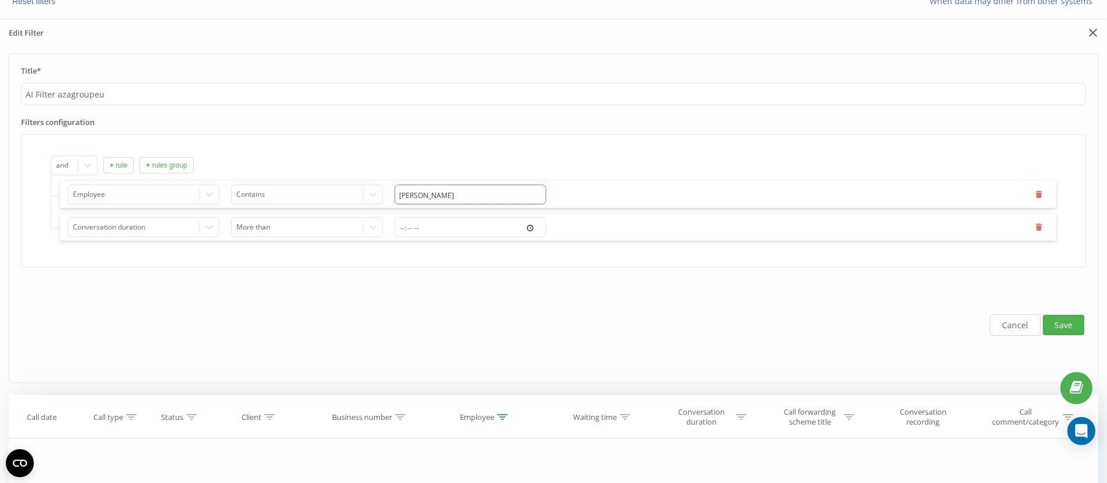
click at [469, 193] on input "Tomasz Cegielko" at bounding box center [471, 194] width 152 height 20
type input "J"
type input "Ja"
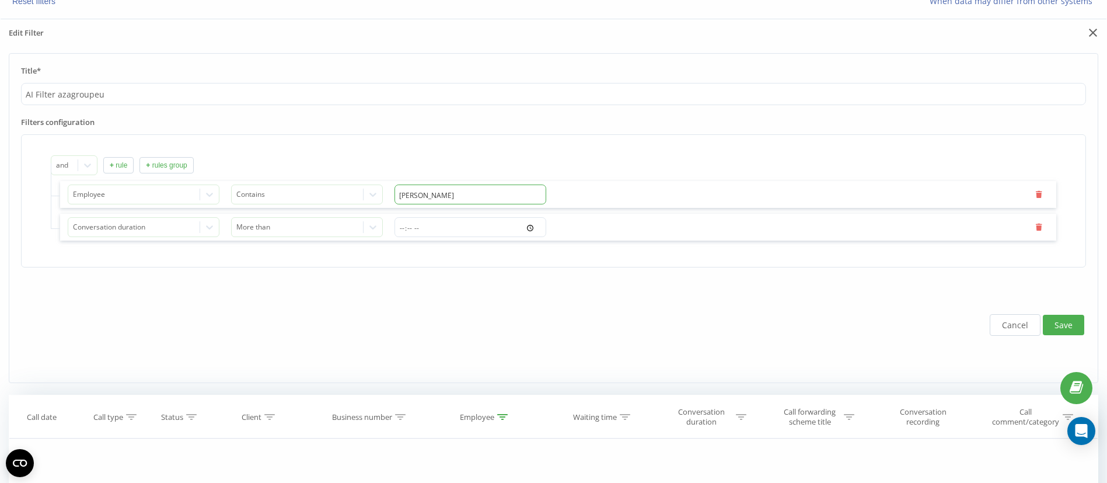
type input "Jak"
type input "Jaku"
type input "Jakub"
type input "Jakub N"
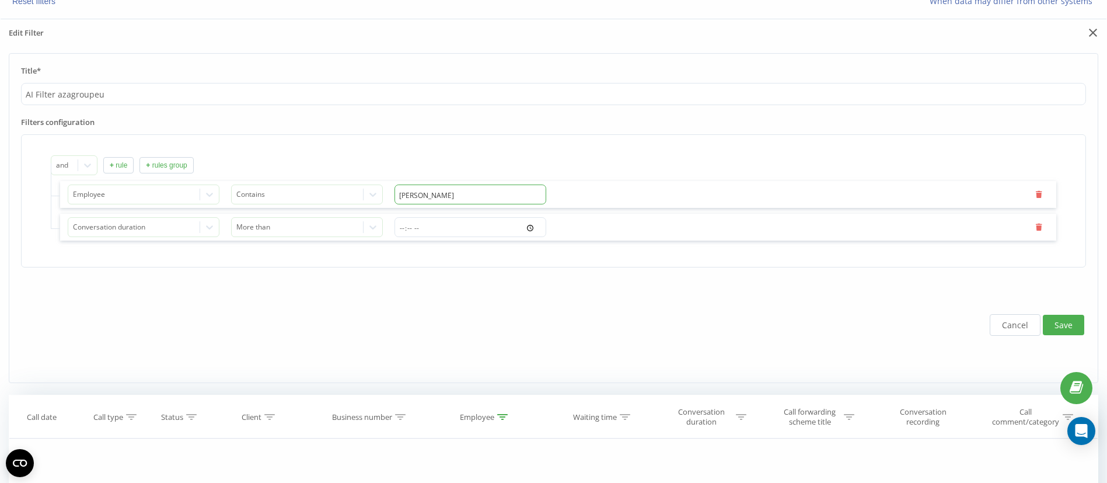
type input "Jakub No"
type input "Jakub Now"
type input "Jakub Nowa"
type input "Jakub Nowak"
type input "Jakub Nowako"
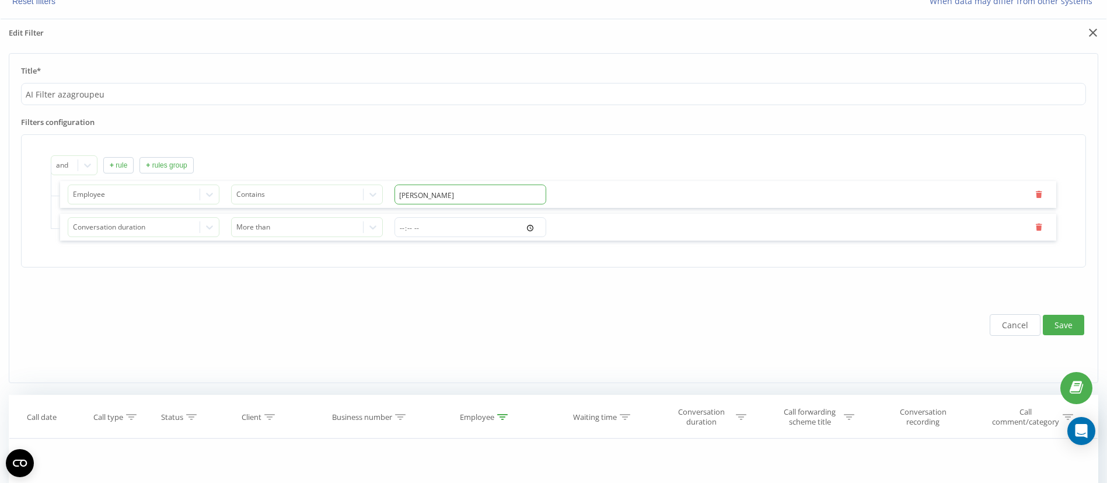
type input "Jakub Nowakow"
type input "Jakub Nowakowski"
click at [315, 277] on form "Title* AI Filter azagroupeu Filters configuration and + rule + rules group Empl…" at bounding box center [554, 218] width 1090 height 330
click at [208, 230] on icon at bounding box center [210, 227] width 12 height 12
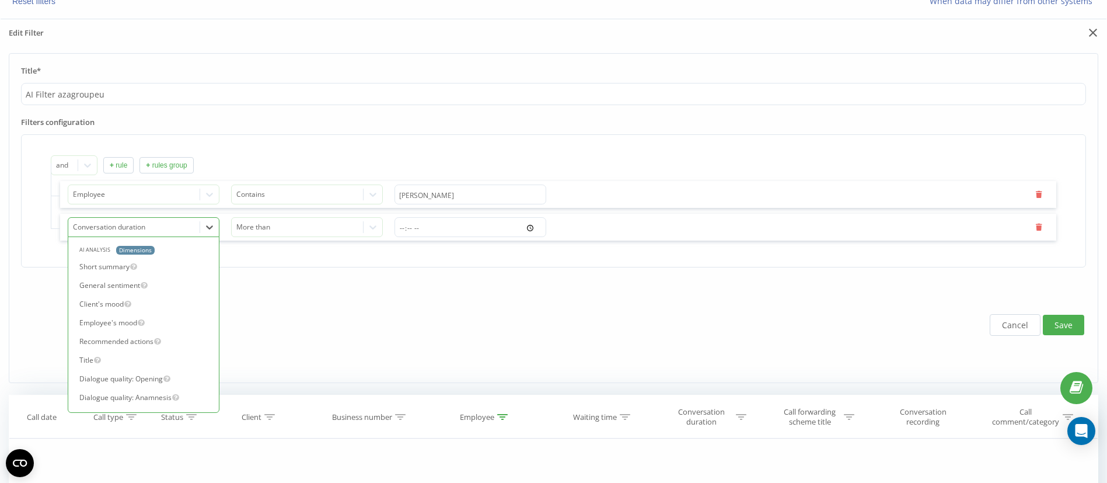
scroll to position [796, 0]
click at [208, 230] on icon at bounding box center [210, 227] width 12 height 12
click at [374, 228] on icon at bounding box center [372, 228] width 7 height 4
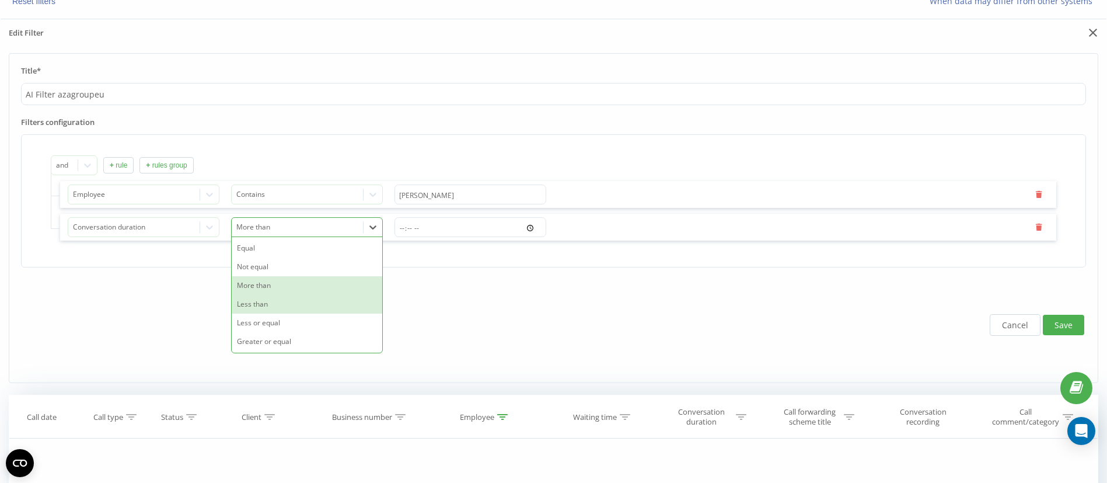
click at [271, 302] on div "Less than" at bounding box center [307, 304] width 151 height 19
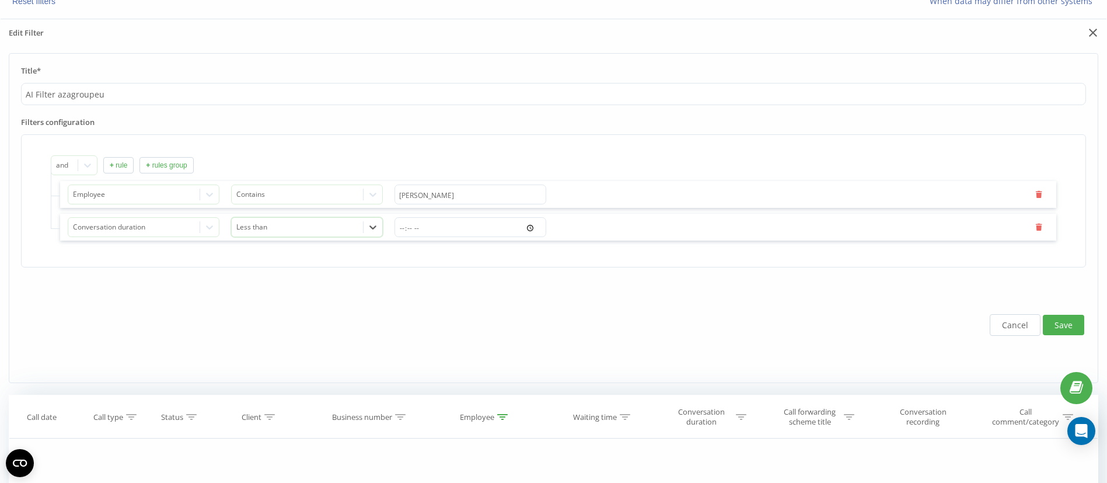
click at [430, 239] on div "Conversation duration option Less than, selected. Less than" at bounding box center [558, 227] width 996 height 27
click at [440, 233] on input "time" at bounding box center [471, 227] width 152 height 20
type input "10:00"
click at [124, 167] on button "+ rule" at bounding box center [118, 165] width 30 height 16
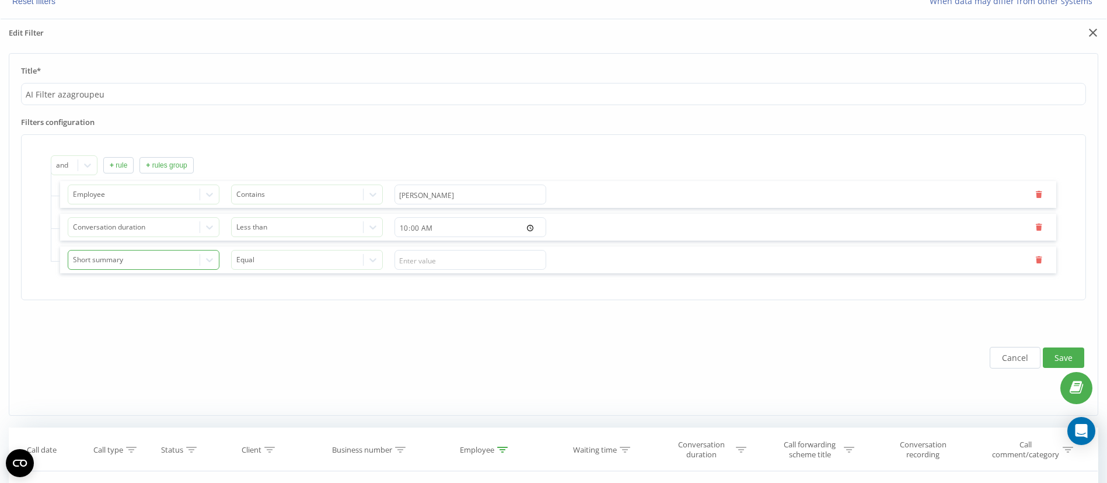
click at [186, 268] on div "Short summary" at bounding box center [144, 260] width 152 height 20
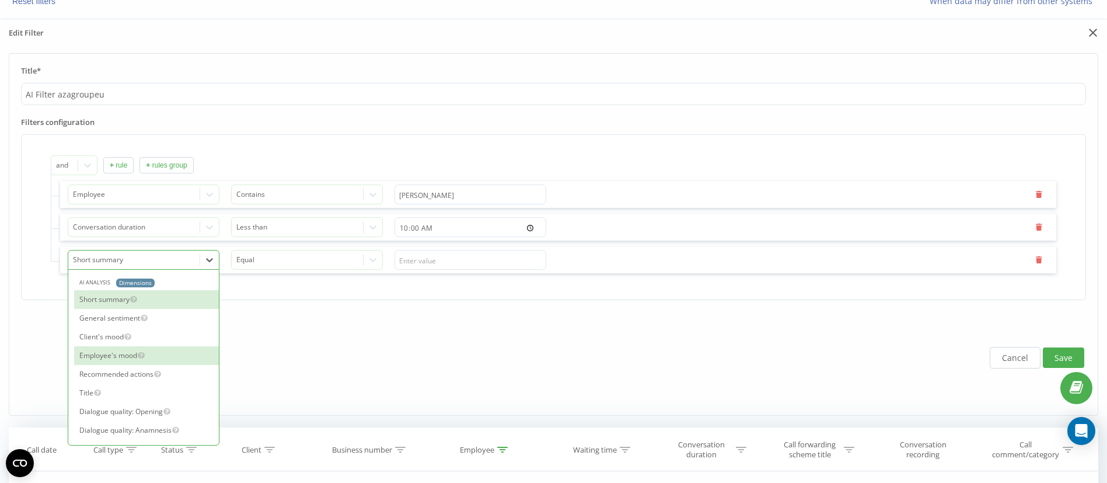
scroll to position [88, 0]
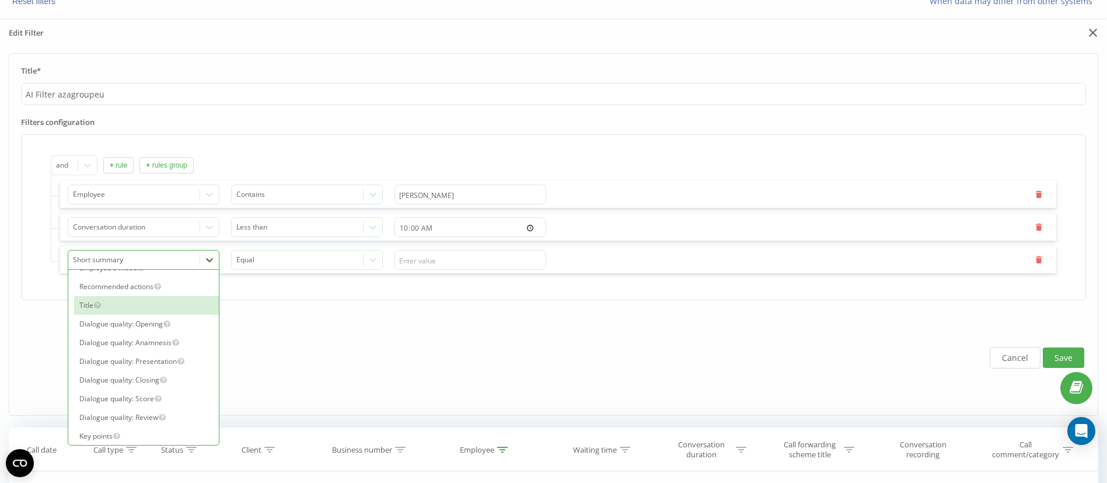
click at [104, 305] on div "Title" at bounding box center [146, 305] width 145 height 19
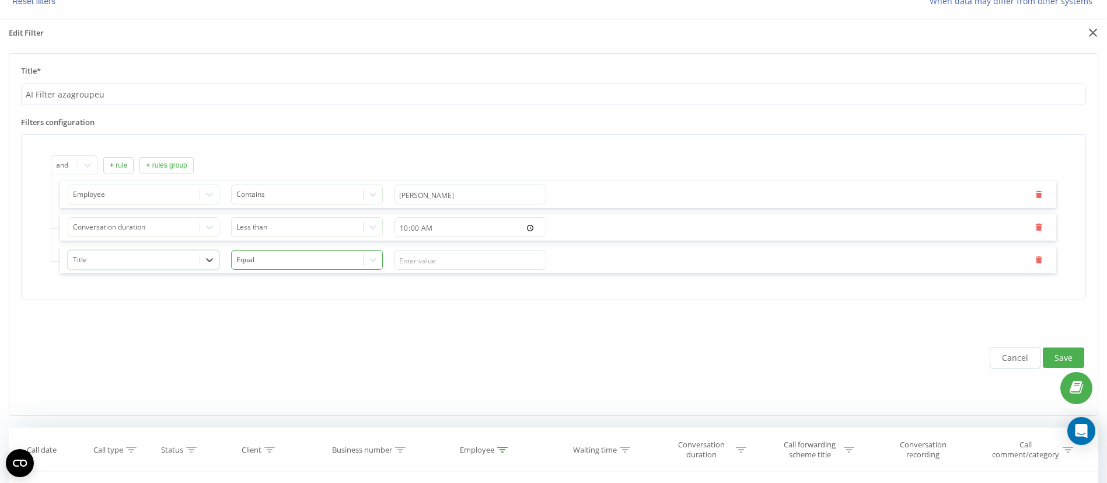
click at [353, 265] on div at bounding box center [297, 259] width 123 height 13
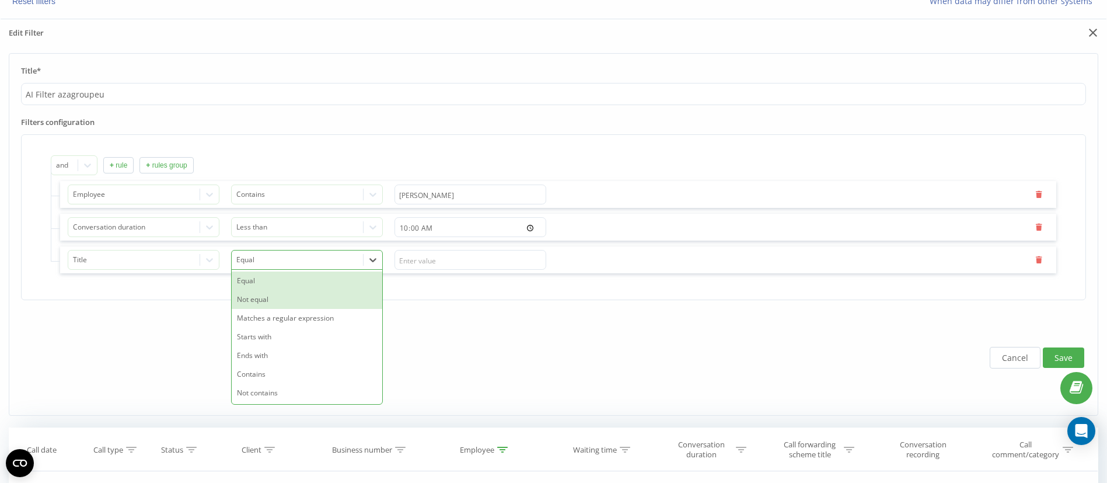
click at [255, 295] on div "Not equal" at bounding box center [307, 299] width 151 height 19
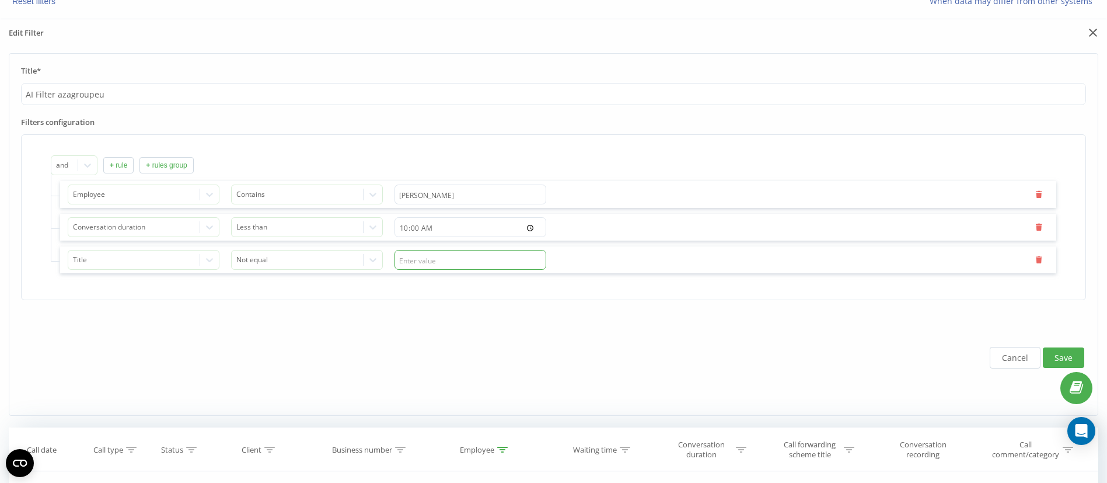
click at [422, 256] on input "text" at bounding box center [471, 260] width 152 height 20
click at [1060, 356] on button "Save" at bounding box center [1063, 357] width 41 height 20
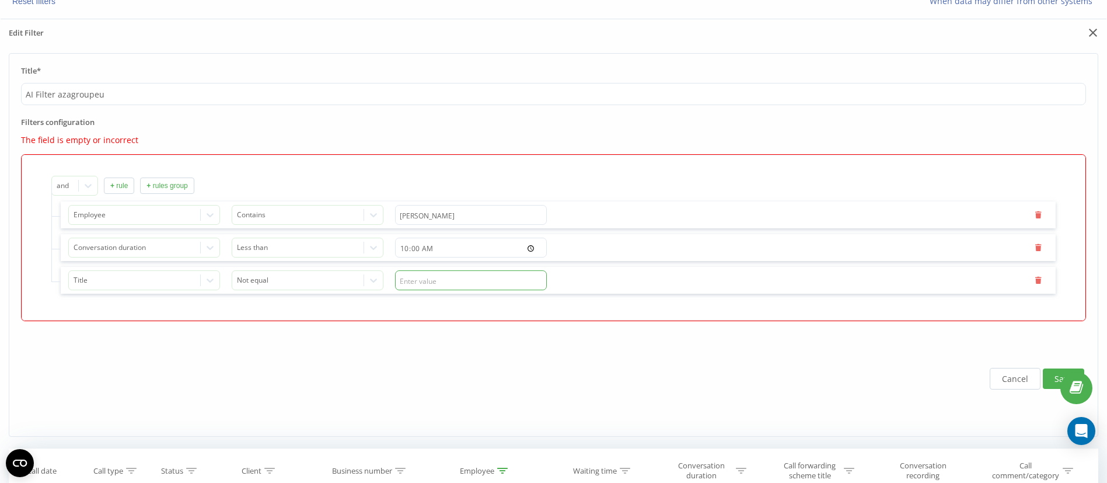
click at [480, 285] on input "text" at bounding box center [471, 280] width 152 height 20
click at [209, 280] on icon at bounding box center [210, 280] width 12 height 12
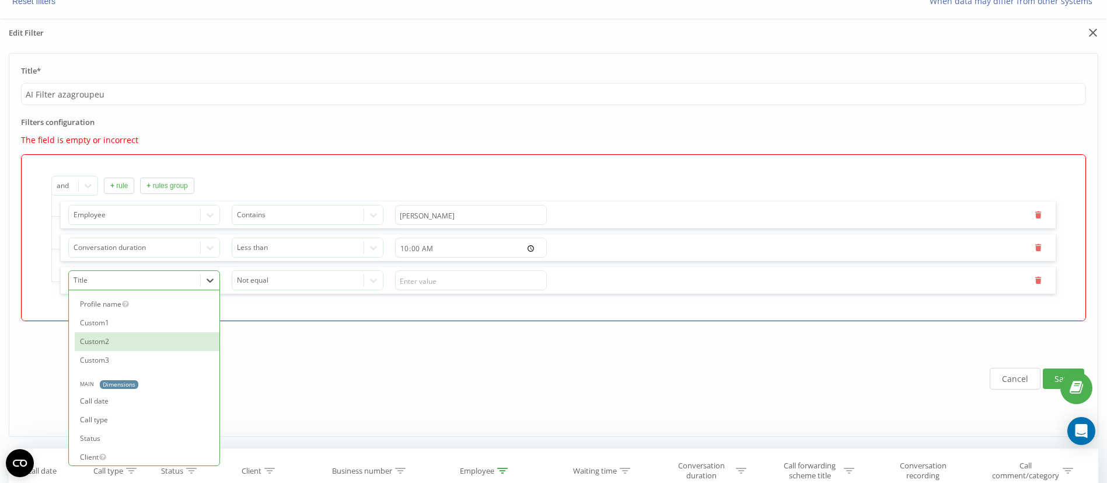
scroll to position [438, 0]
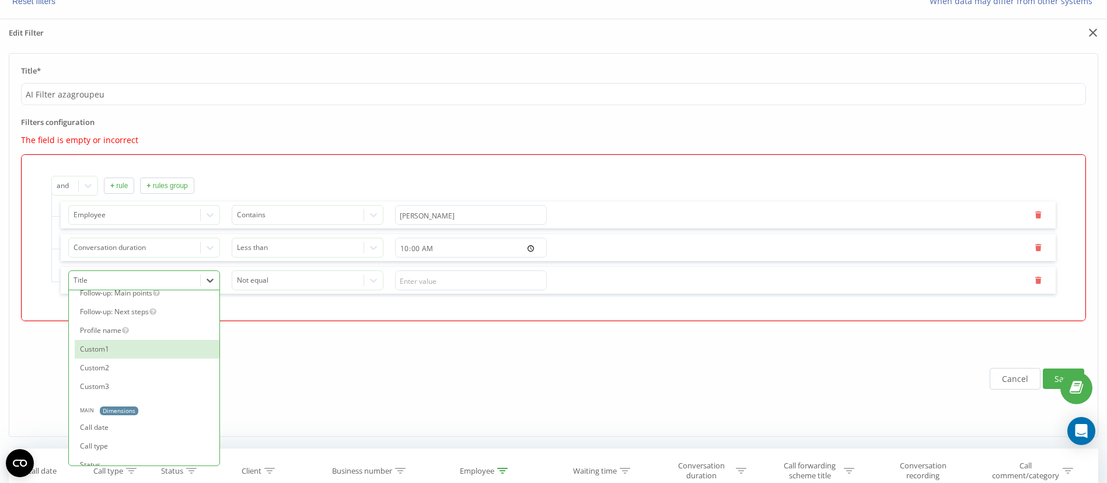
click at [99, 348] on div "Custom1" at bounding box center [147, 349] width 145 height 19
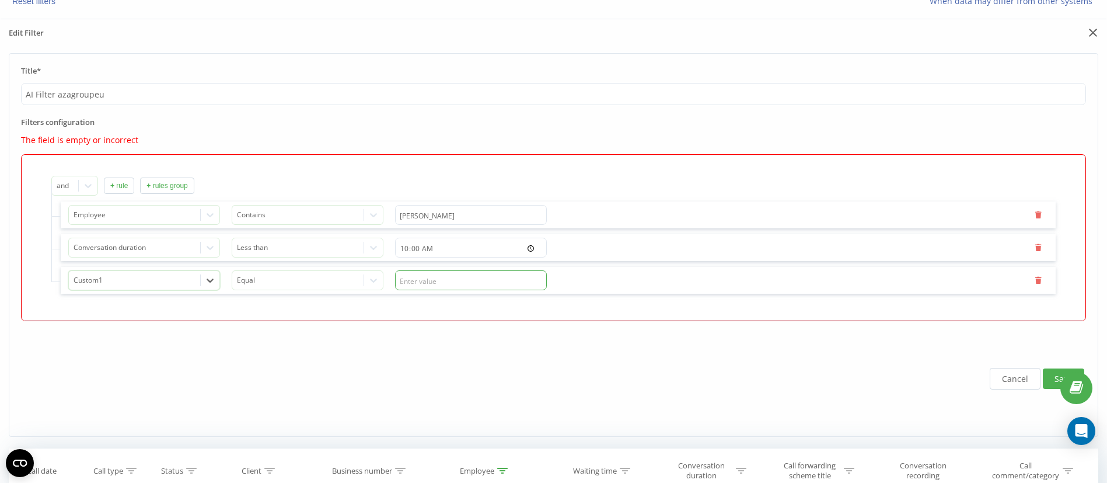
click at [448, 285] on input "text" at bounding box center [471, 280] width 152 height 20
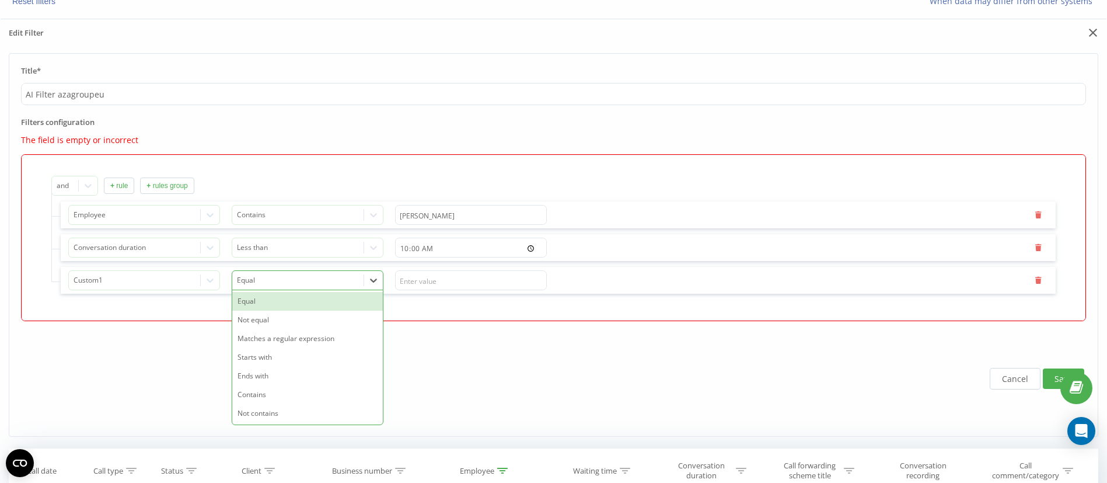
click at [298, 288] on div "Equal" at bounding box center [297, 280] width 131 height 17
click at [259, 325] on div "Not equal" at bounding box center [307, 319] width 151 height 19
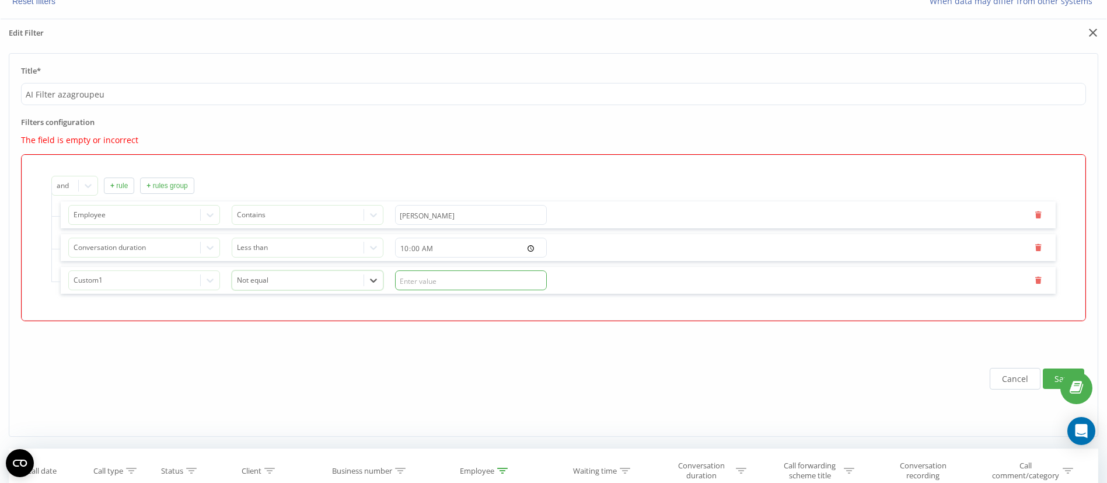
click at [461, 278] on input "text" at bounding box center [471, 280] width 152 height 20
type input "null"
click at [1048, 372] on button "Save" at bounding box center [1063, 378] width 41 height 20
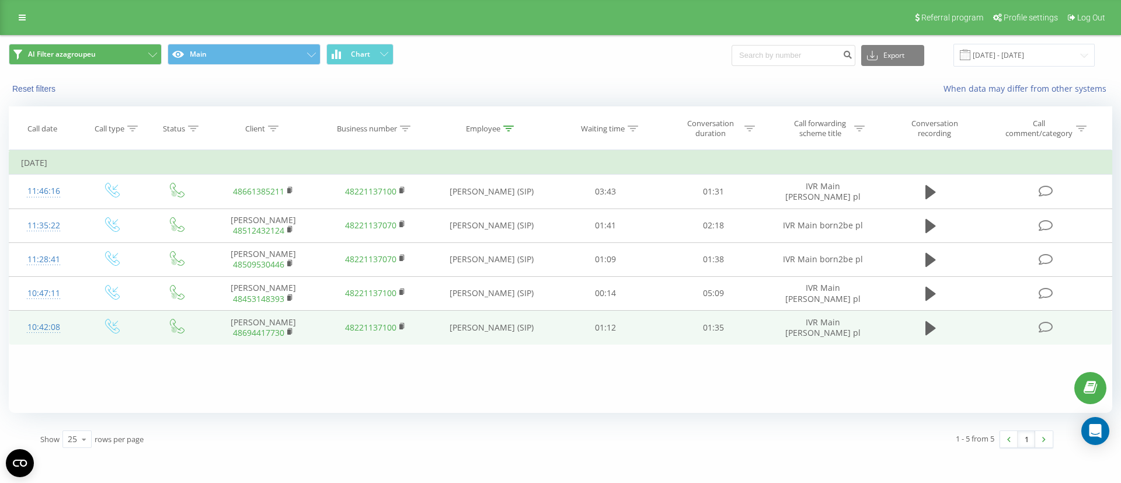
click at [1045, 330] on icon at bounding box center [1045, 327] width 15 height 12
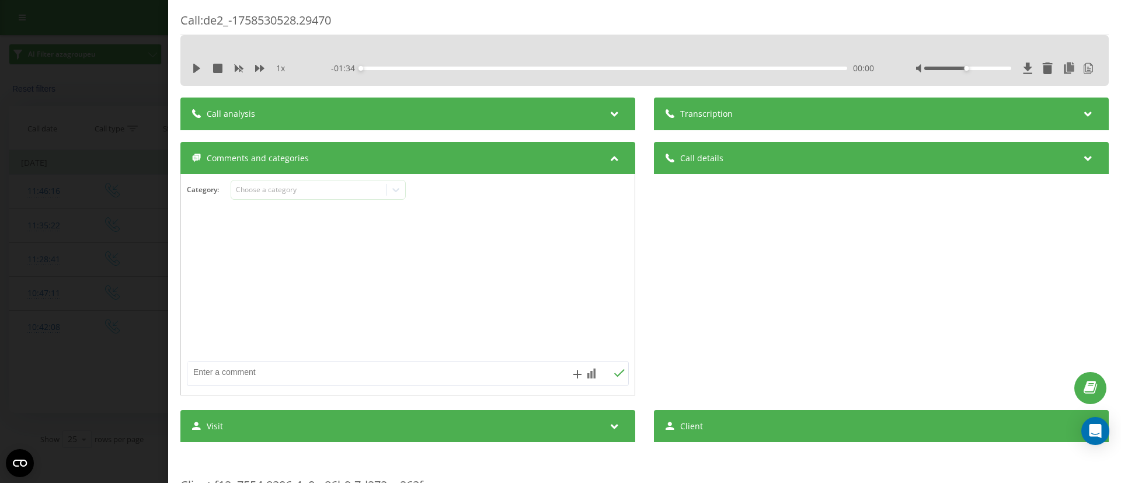
click at [608, 113] on icon at bounding box center [615, 112] width 14 height 12
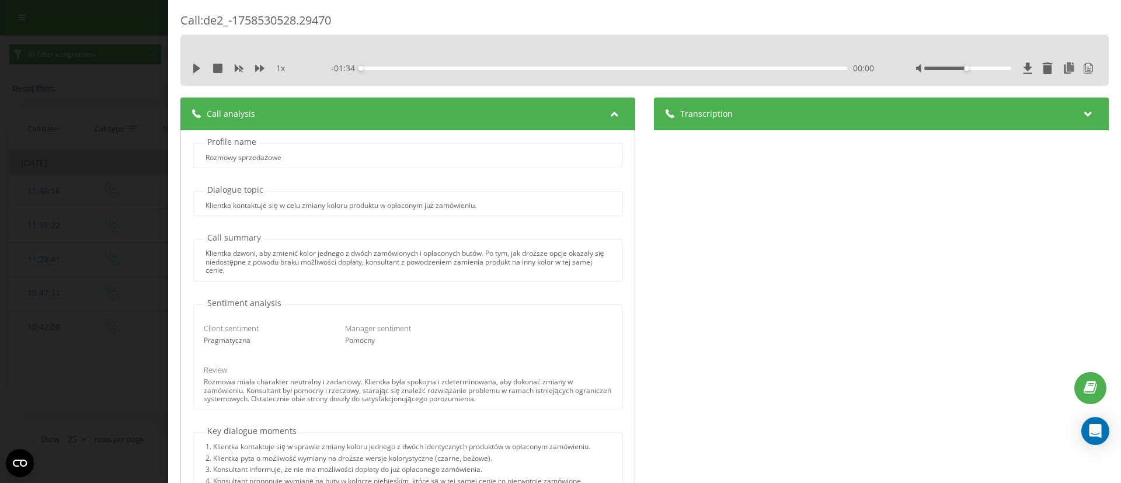
click at [847, 121] on div "Transcription" at bounding box center [881, 113] width 455 height 33
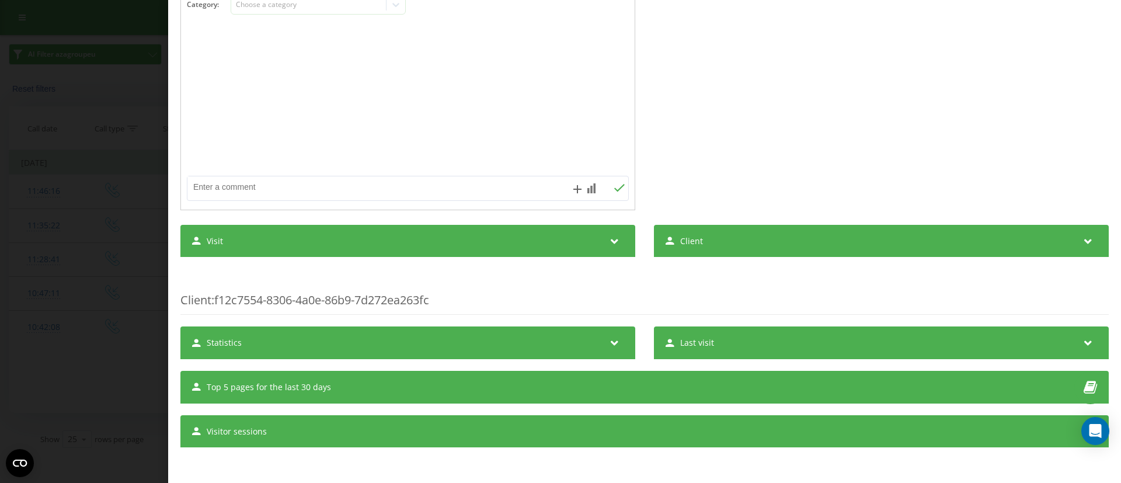
scroll to position [243, 0]
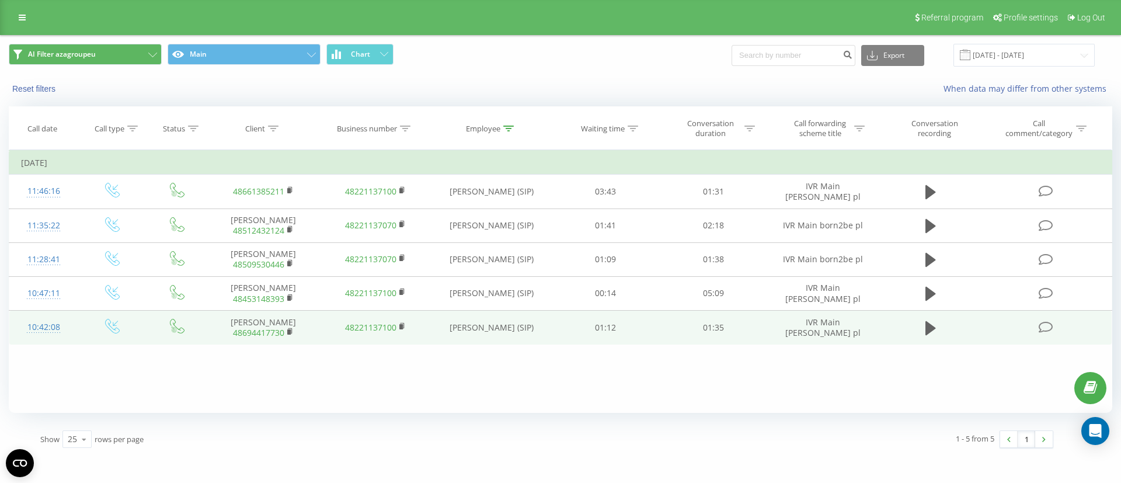
click at [35, 329] on div "10:42:08" at bounding box center [44, 327] width 46 height 23
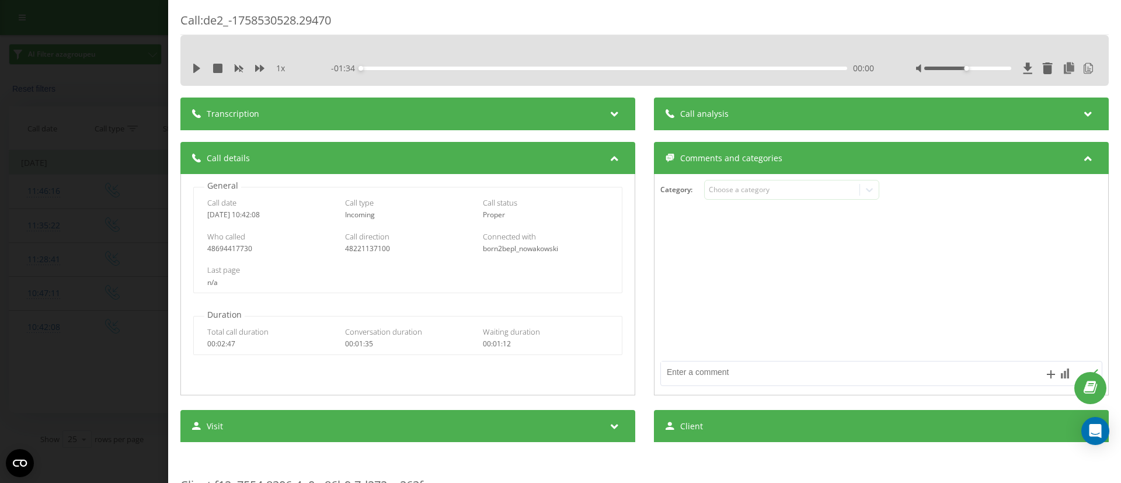
click at [828, 115] on div "Call analysis" at bounding box center [881, 113] width 455 height 33
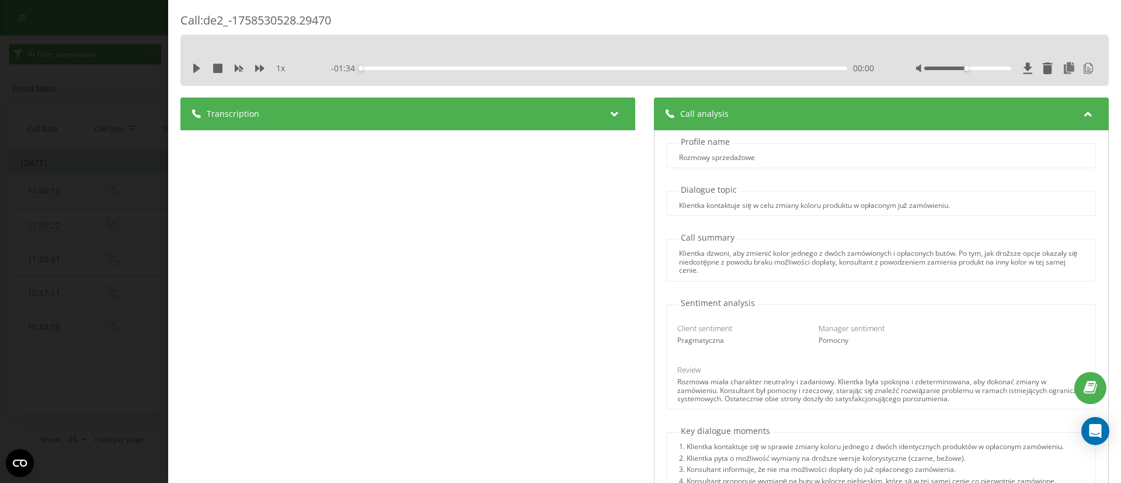
click at [505, 118] on div "Transcription" at bounding box center [407, 113] width 455 height 33
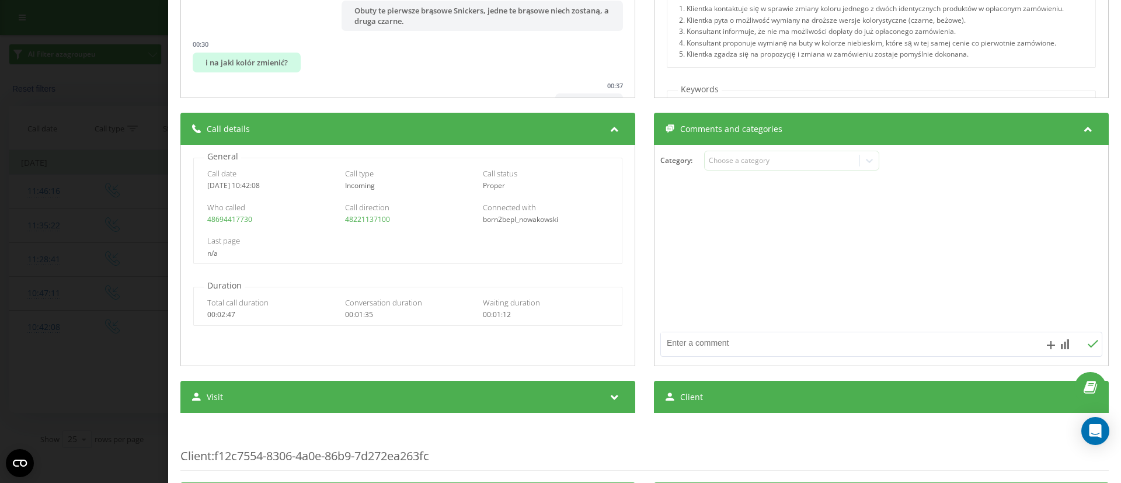
scroll to position [525, 0]
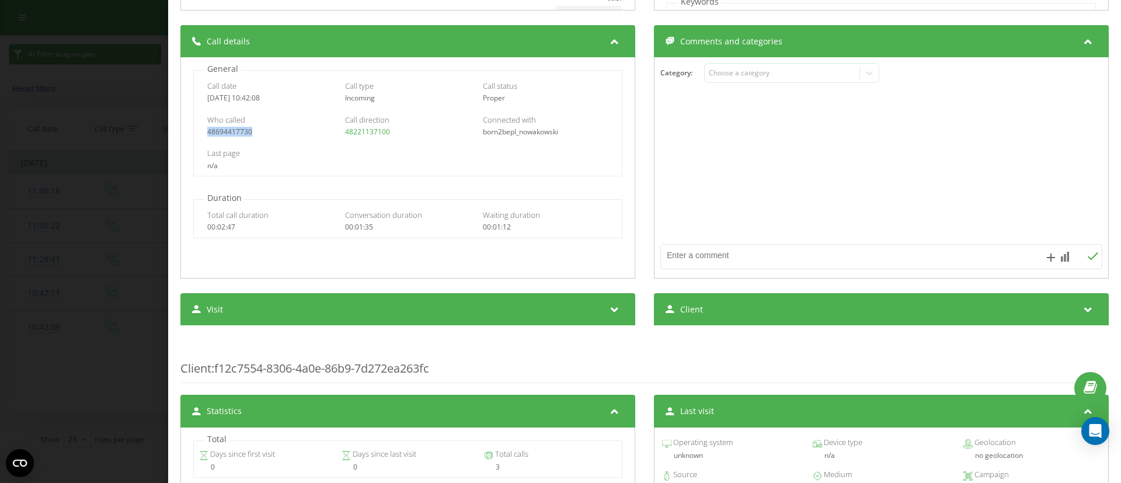
drag, startPoint x: 266, startPoint y: 134, endPoint x: 207, endPoint y: 130, distance: 59.1
click at [207, 130] on div "Who called 48694417730 Call direction 48221137100 Connected with born2bepl_nowa…" at bounding box center [407, 126] width 427 height 34
copy link "48694417730"
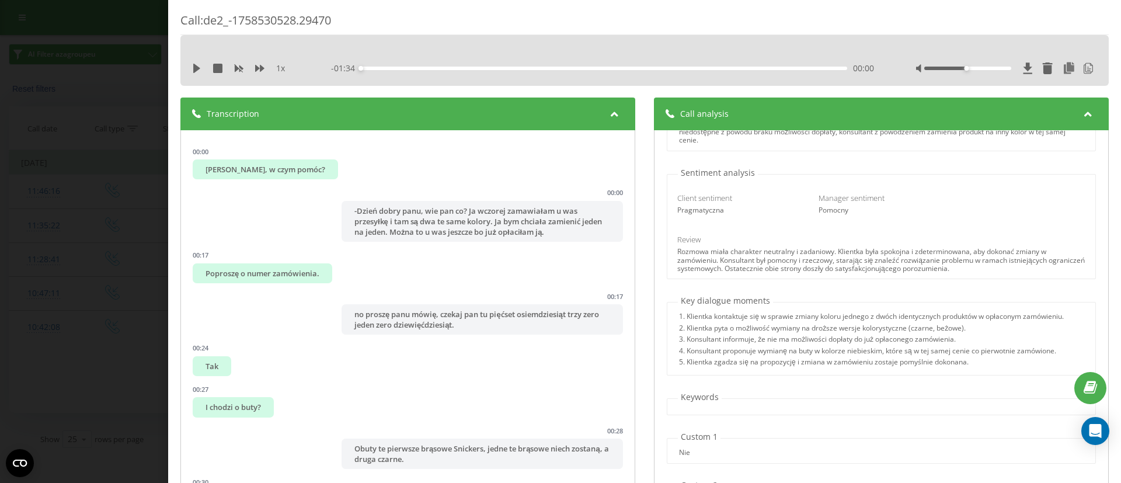
scroll to position [105, 0]
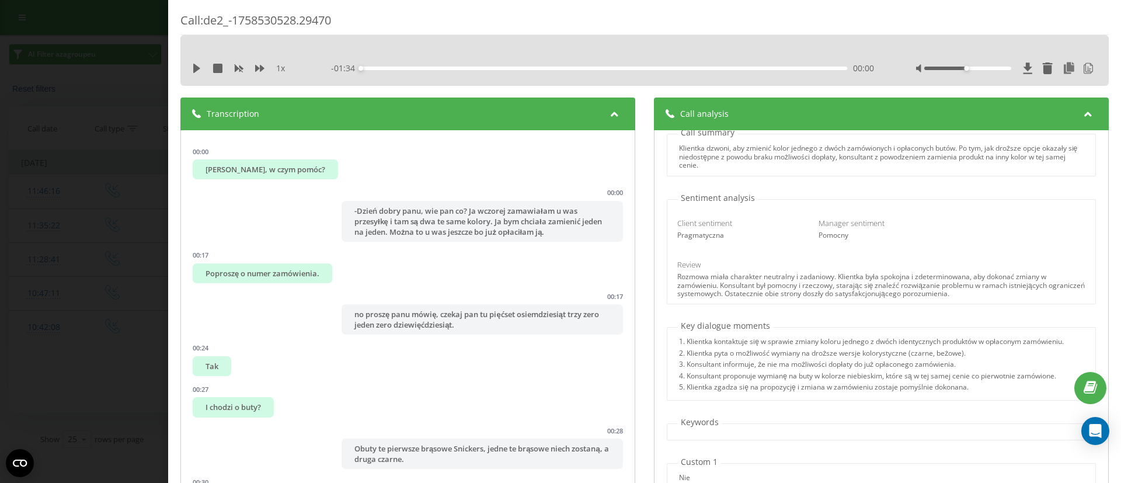
click at [0, 210] on div "Call : de2_-1758530528.29470 1 x - 01:34 00:00 00:00 Transcription 00:00 Michał…" at bounding box center [560, 241] width 1121 height 483
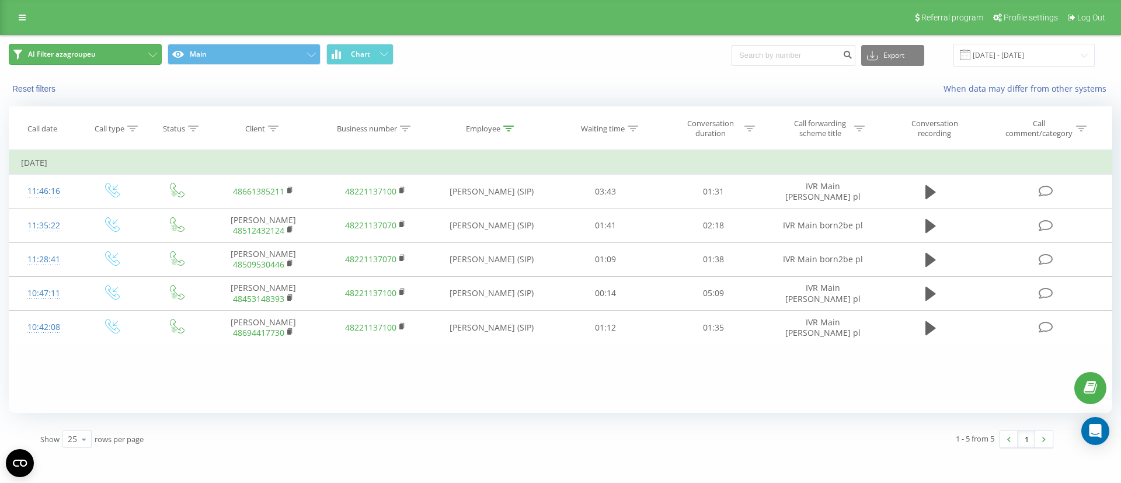
click at [67, 51] on span "AI Filter azagroupeu" at bounding box center [62, 54] width 68 height 9
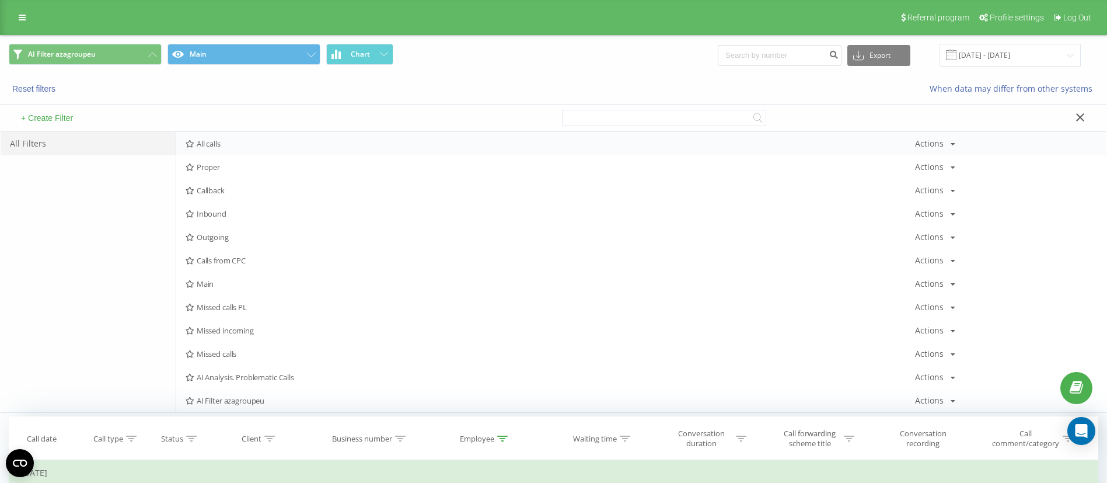
click at [213, 146] on span "All calls" at bounding box center [551, 143] width 730 height 8
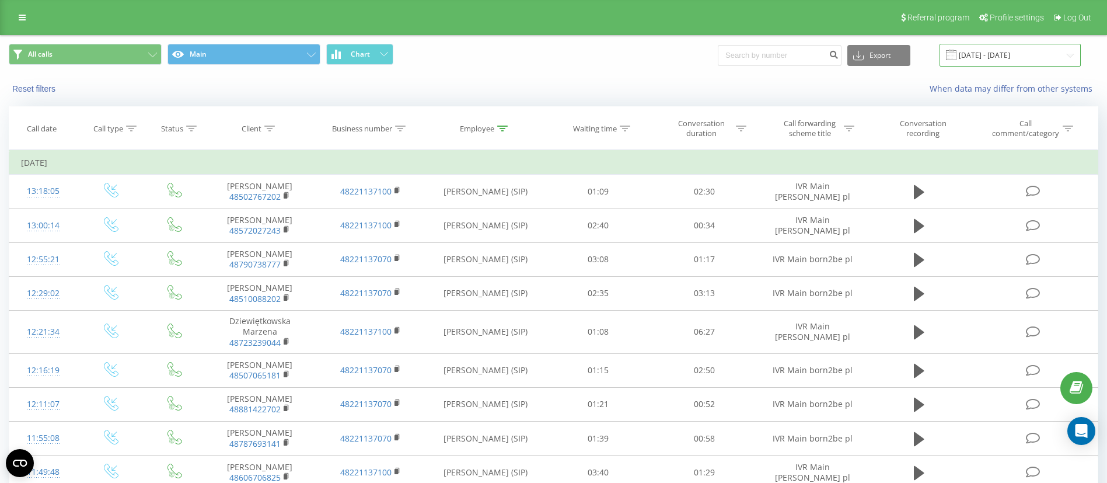
click at [1052, 58] on input "[DATE] - [DATE]" at bounding box center [1010, 55] width 141 height 23
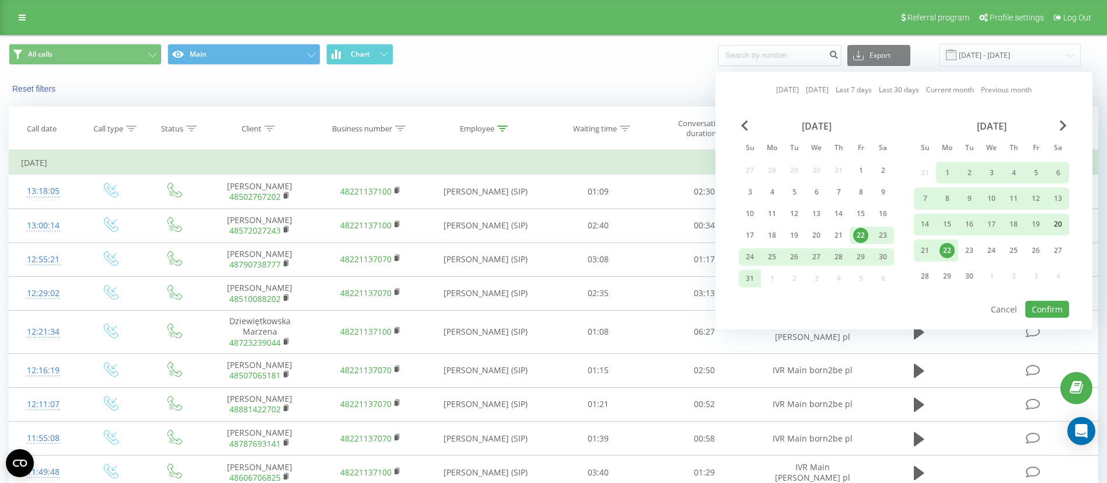
click at [1055, 223] on div "20" at bounding box center [1058, 224] width 15 height 15
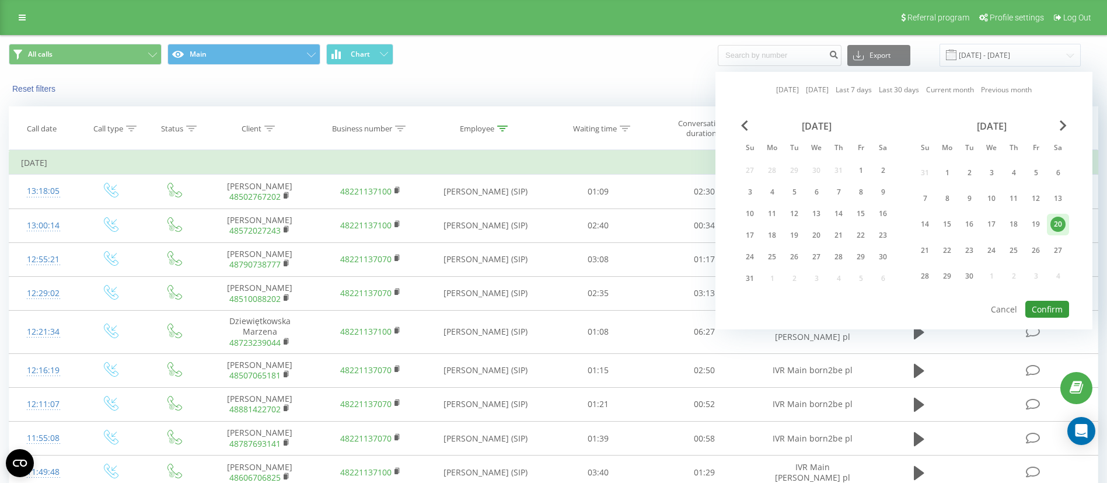
click at [1054, 304] on button "Confirm" at bounding box center [1047, 309] width 44 height 17
type input "20.09.2025 - 20.09.2025"
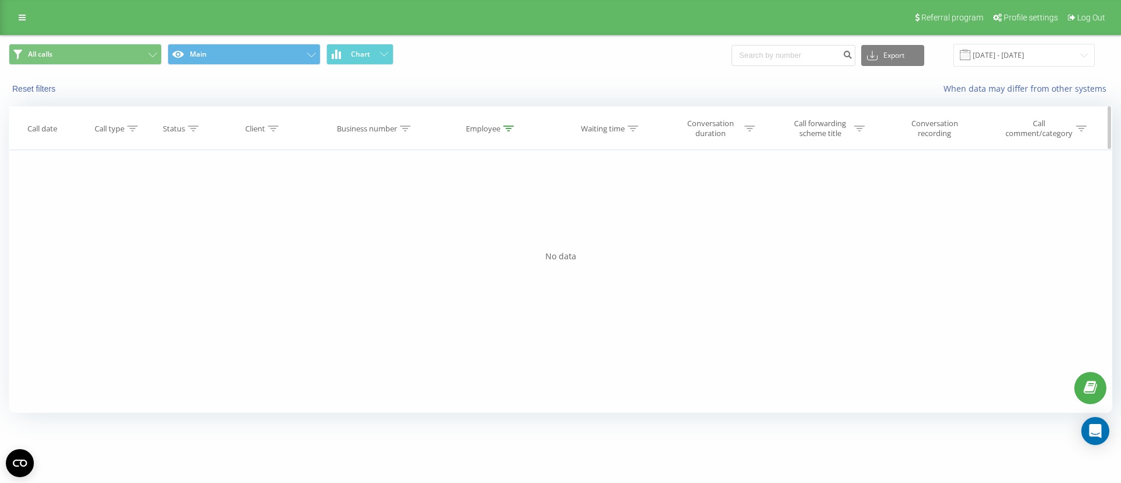
click at [857, 131] on div at bounding box center [859, 129] width 11 height 10
click at [812, 215] on input "text" at bounding box center [823, 212] width 103 height 20
type input "hu"
click at [879, 218] on div "Filter by condition Contains hu Cancel OK" at bounding box center [822, 202] width 127 height 105
click at [860, 236] on span "OK" at bounding box center [848, 235] width 33 height 18
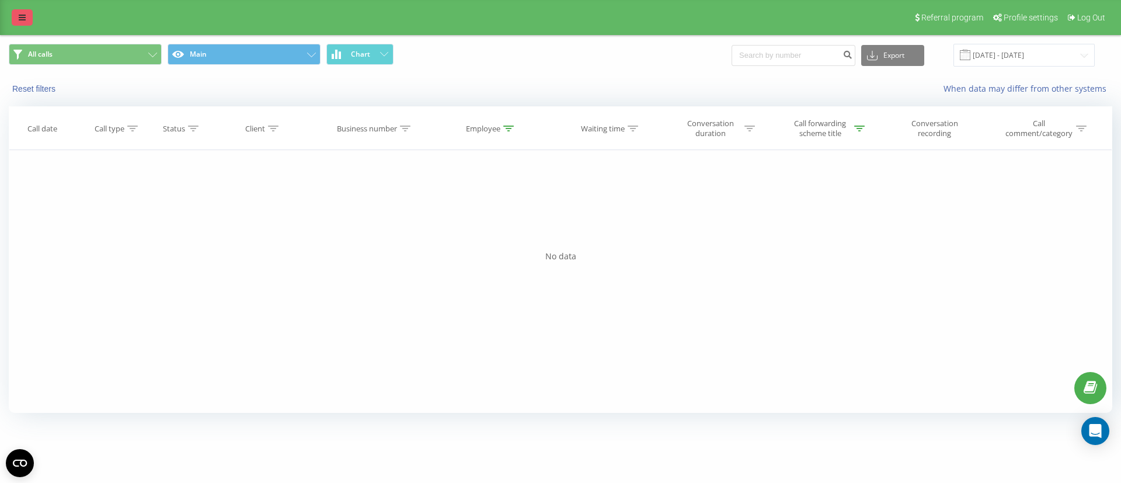
click at [20, 16] on icon at bounding box center [22, 17] width 7 height 8
click at [127, 51] on button "All calls" at bounding box center [85, 54] width 153 height 21
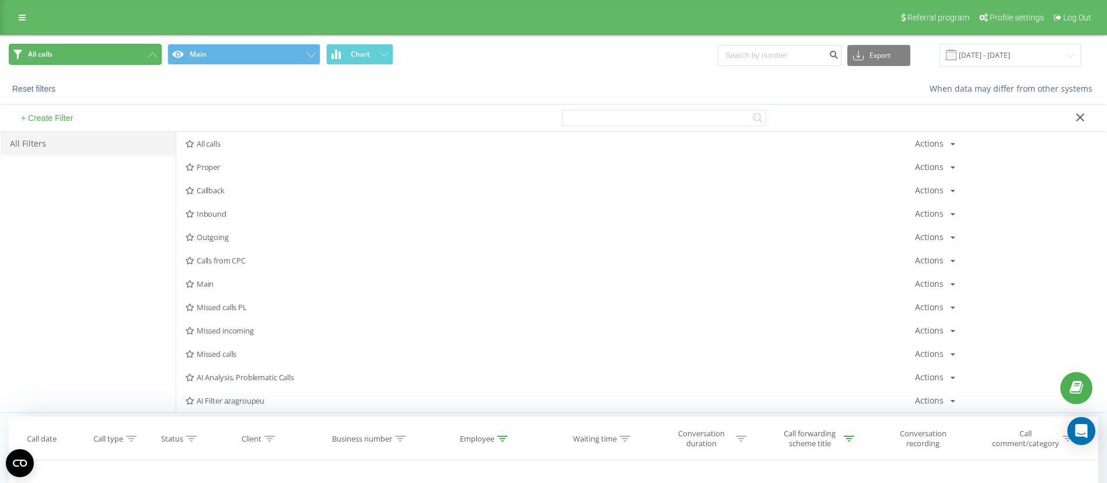
click at [111, 48] on button "All calls" at bounding box center [85, 54] width 153 height 21
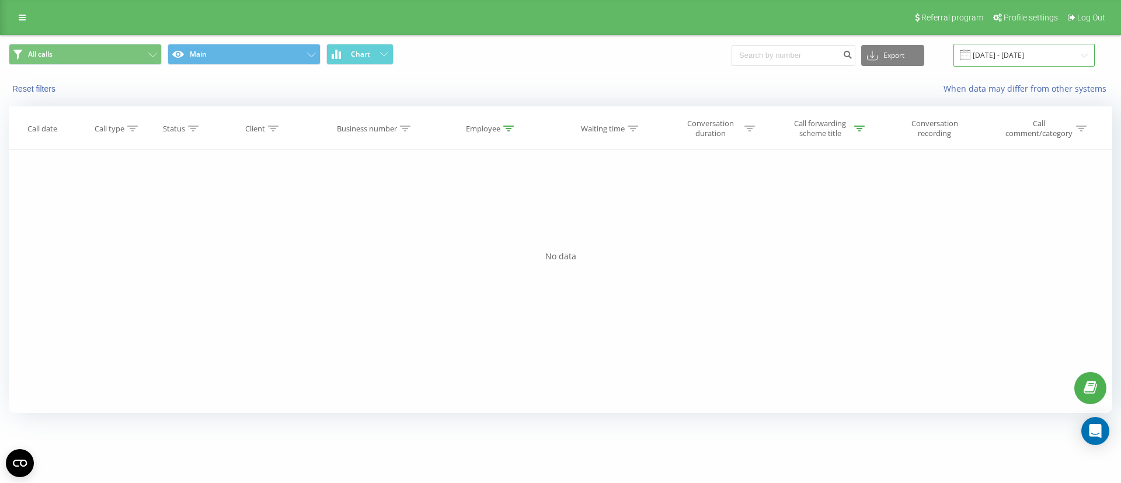
click at [1044, 58] on input "20.09.2025 - 20.09.2025" at bounding box center [1023, 55] width 141 height 23
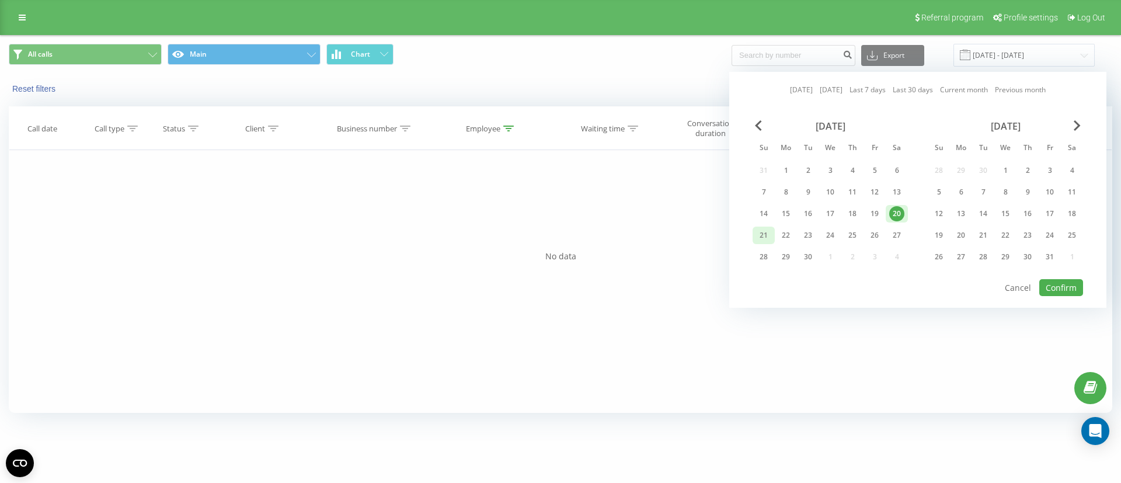
click at [760, 236] on div "21" at bounding box center [763, 235] width 15 height 15
click at [897, 215] on div "20" at bounding box center [896, 213] width 15 height 15
click at [1071, 288] on button "Confirm" at bounding box center [1061, 287] width 44 height 17
type input "[DATE] - [DATE]"
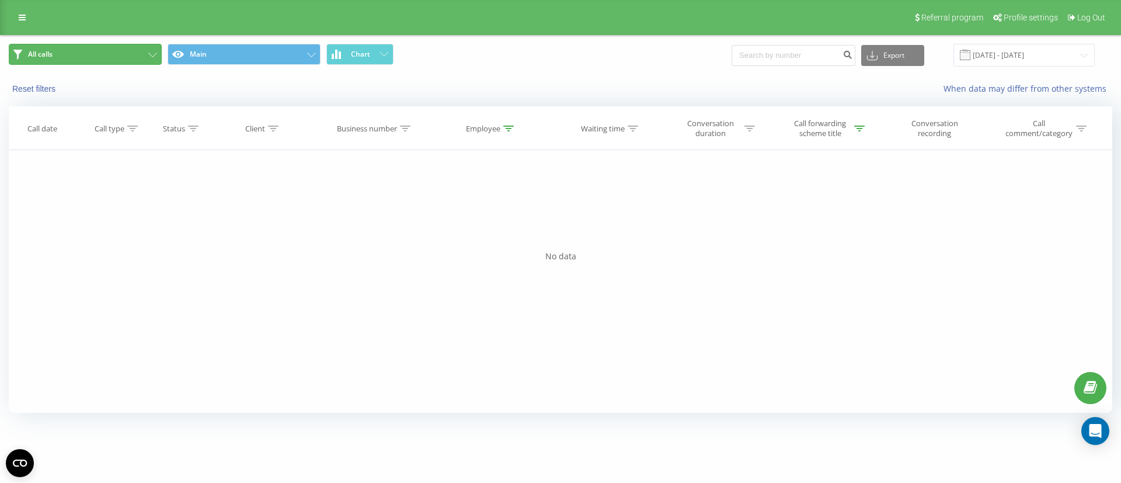
click at [149, 55] on icon at bounding box center [152, 55] width 9 height 5
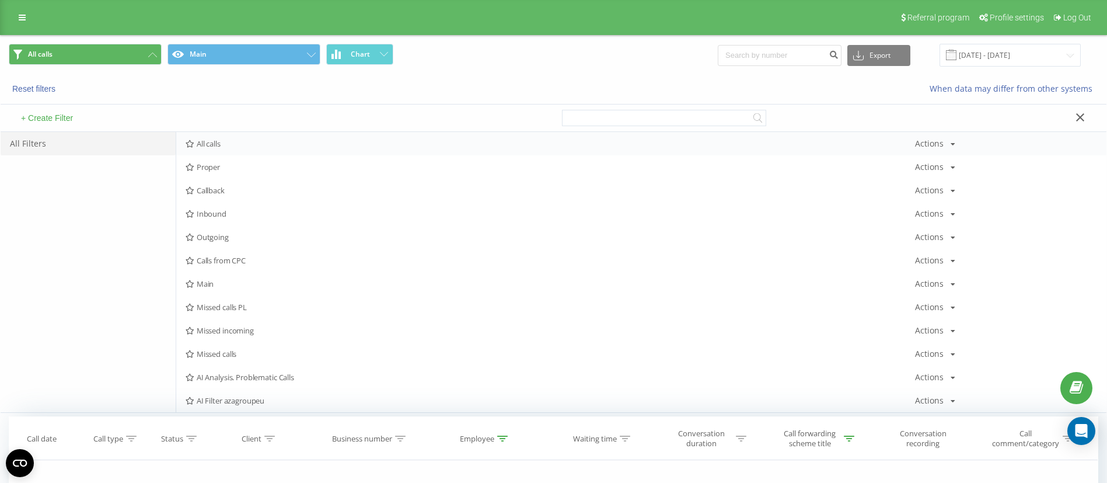
click at [945, 145] on div "Actions Edit Copy Delete Default Share" at bounding box center [935, 143] width 40 height 8
click at [954, 162] on div "Edit Copy Delete Default Share" at bounding box center [950, 202] width 71 height 109
click at [1080, 118] on icon at bounding box center [1080, 117] width 8 height 8
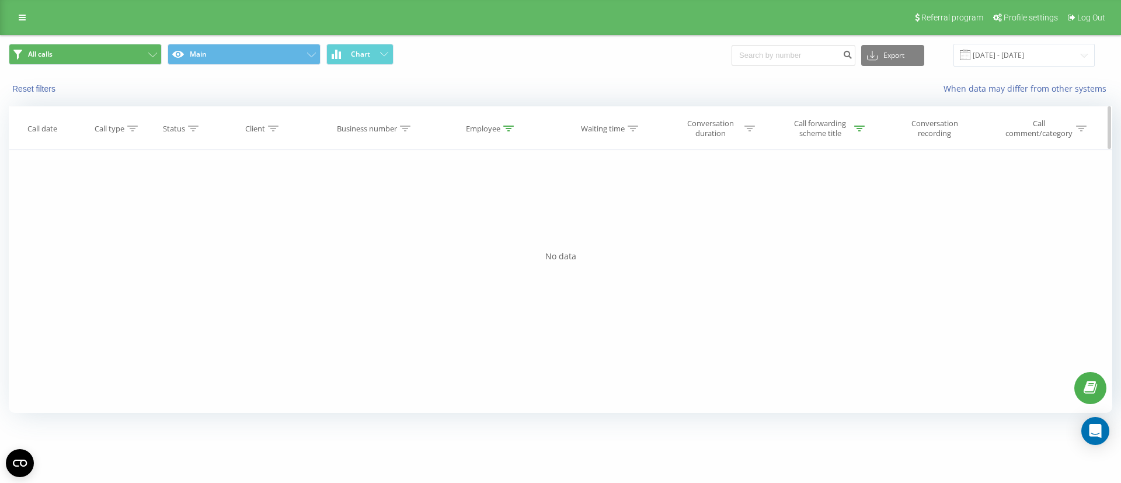
click at [861, 131] on div at bounding box center [859, 129] width 11 height 10
click at [818, 212] on input "hu" at bounding box center [823, 212] width 103 height 20
click at [853, 235] on span "OK" at bounding box center [848, 235] width 33 height 18
click at [24, 19] on icon at bounding box center [22, 17] width 7 height 8
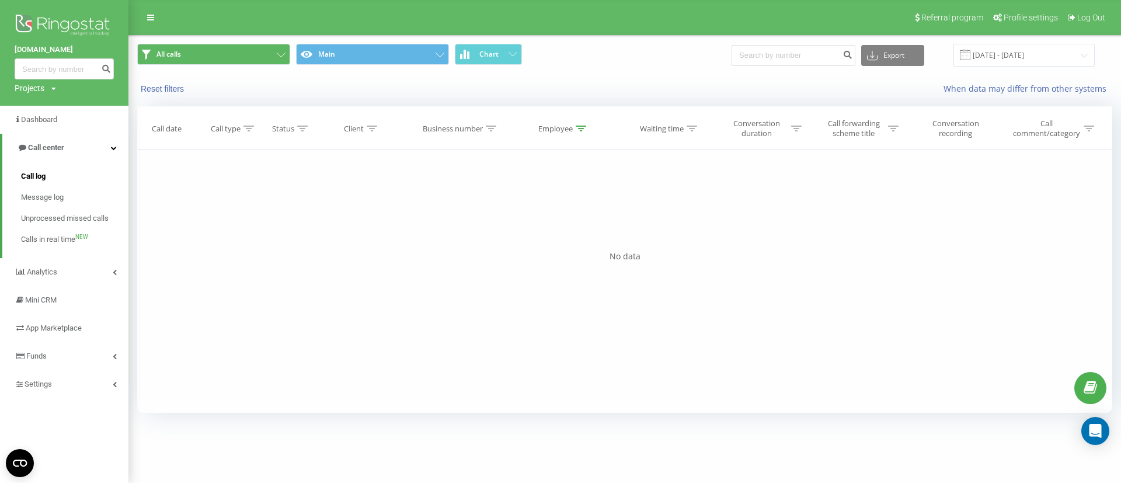
click at [43, 180] on span "Call log" at bounding box center [33, 176] width 25 height 12
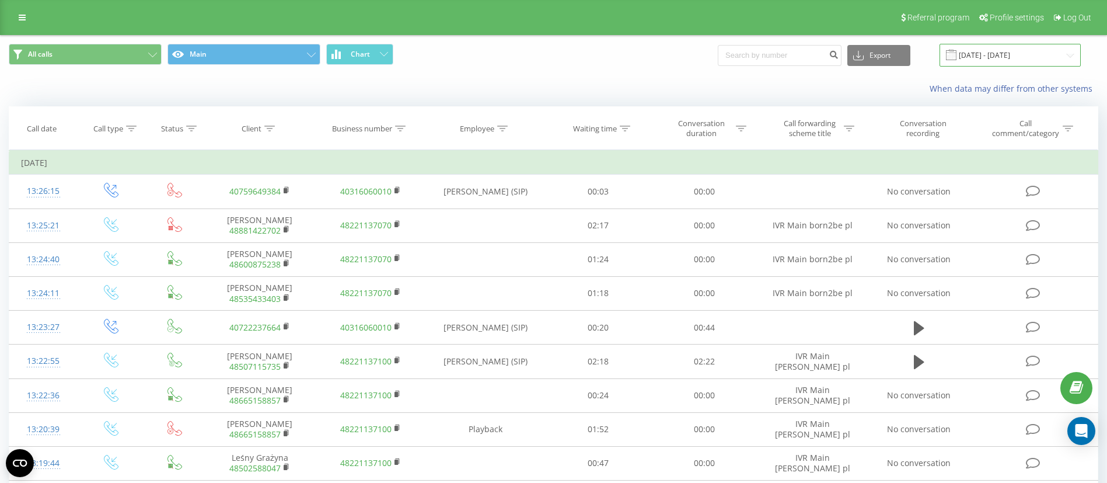
click at [1065, 49] on input "[DATE] - [DATE]" at bounding box center [1010, 55] width 141 height 23
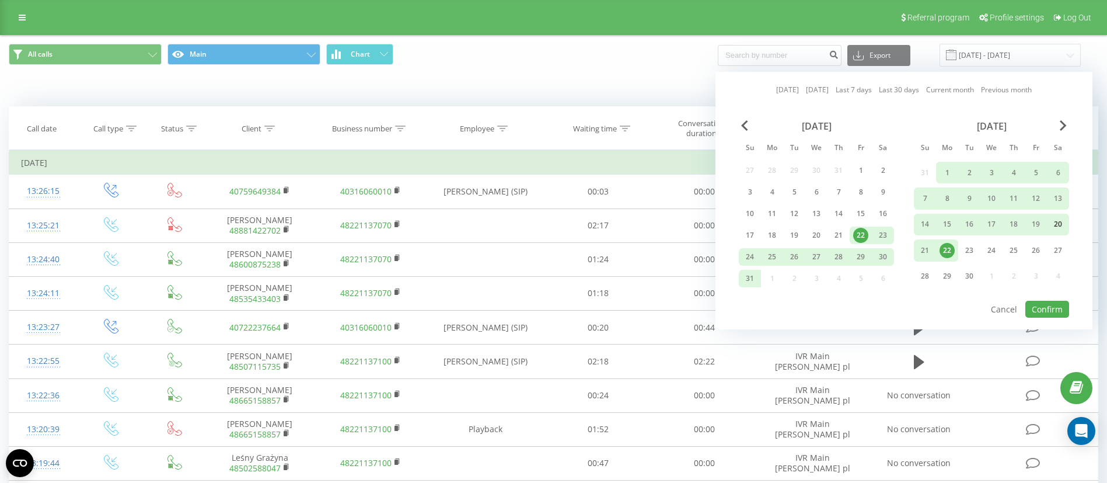
click at [1051, 221] on div "20" at bounding box center [1058, 224] width 15 height 15
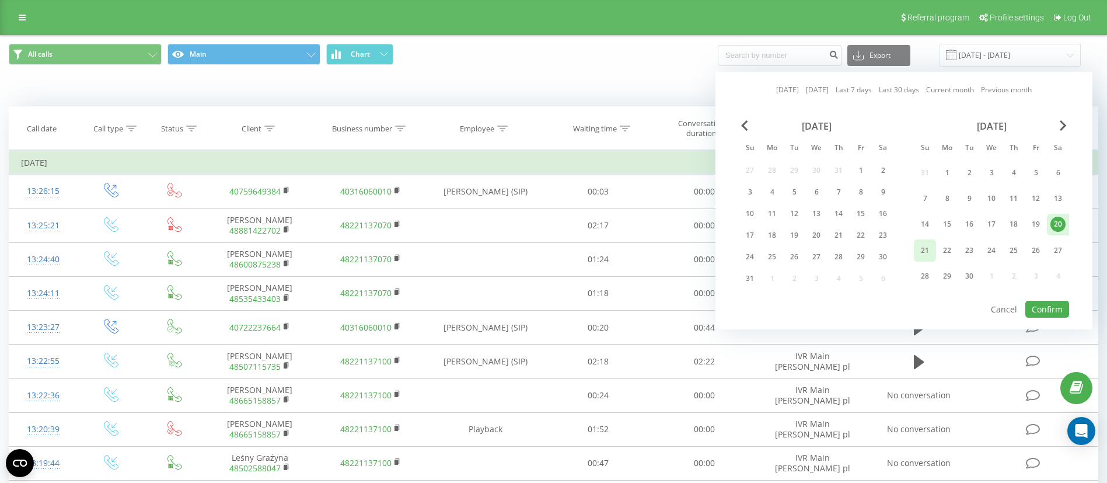
click at [926, 250] on div "21" at bounding box center [924, 250] width 15 height 15
click at [1046, 302] on button "Confirm" at bounding box center [1047, 309] width 44 height 17
type input "[DATE] - [DATE]"
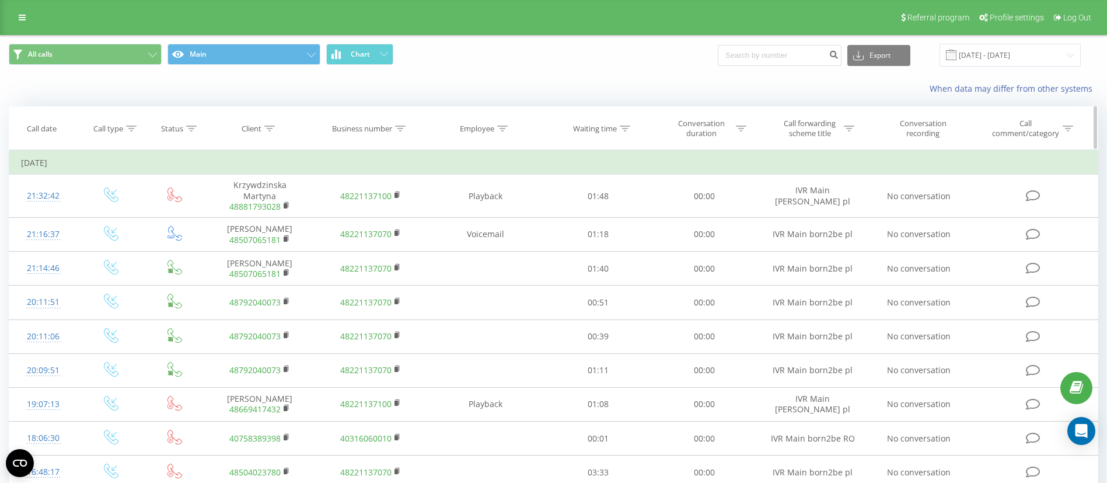
click at [850, 131] on div at bounding box center [849, 129] width 11 height 10
click at [800, 216] on input "text" at bounding box center [813, 212] width 103 height 20
click at [841, 236] on span "OK" at bounding box center [837, 235] width 33 height 18
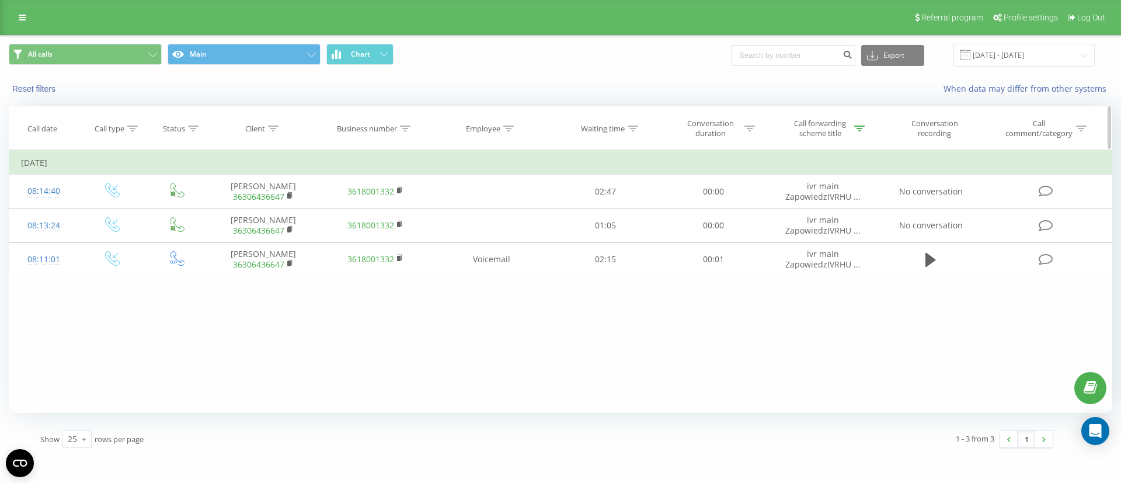
click at [859, 124] on div at bounding box center [859, 129] width 11 height 10
click at [833, 213] on input "hu" at bounding box center [823, 212] width 103 height 20
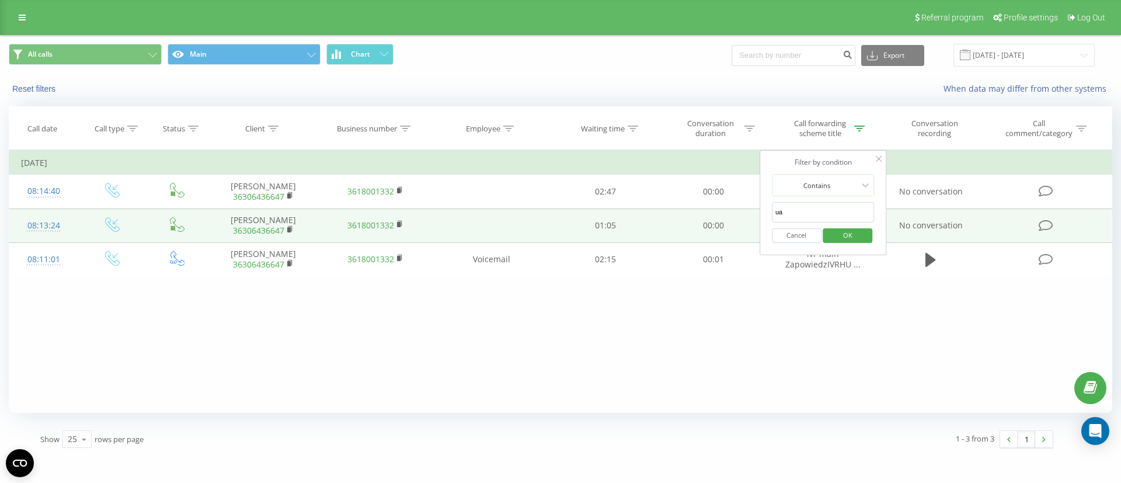
type input "ua"
click at [894, 210] on td "No conversation" at bounding box center [930, 225] width 103 height 34
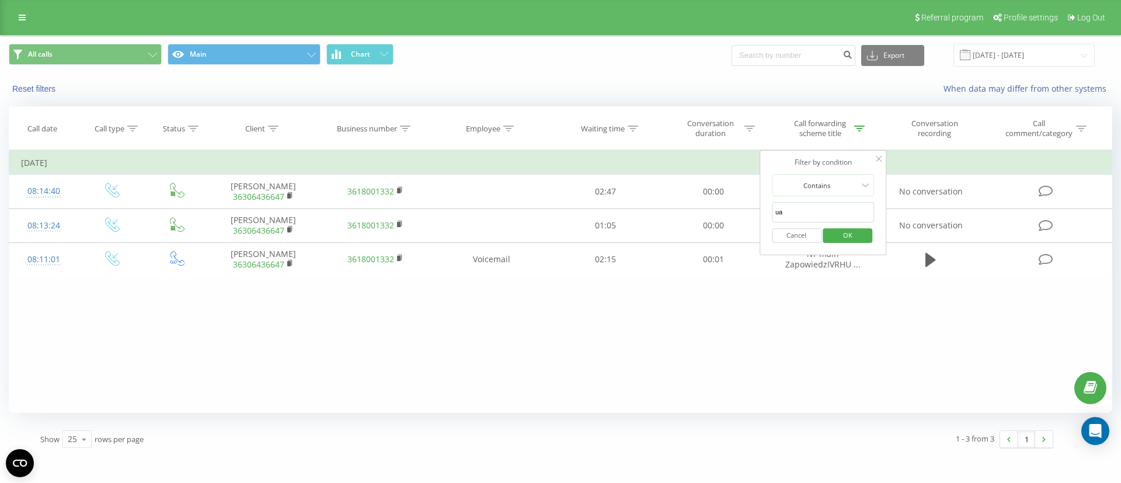
click at [863, 231] on span "OK" at bounding box center [847, 235] width 33 height 18
